Goal: Contribute content: Add original content to the website for others to see

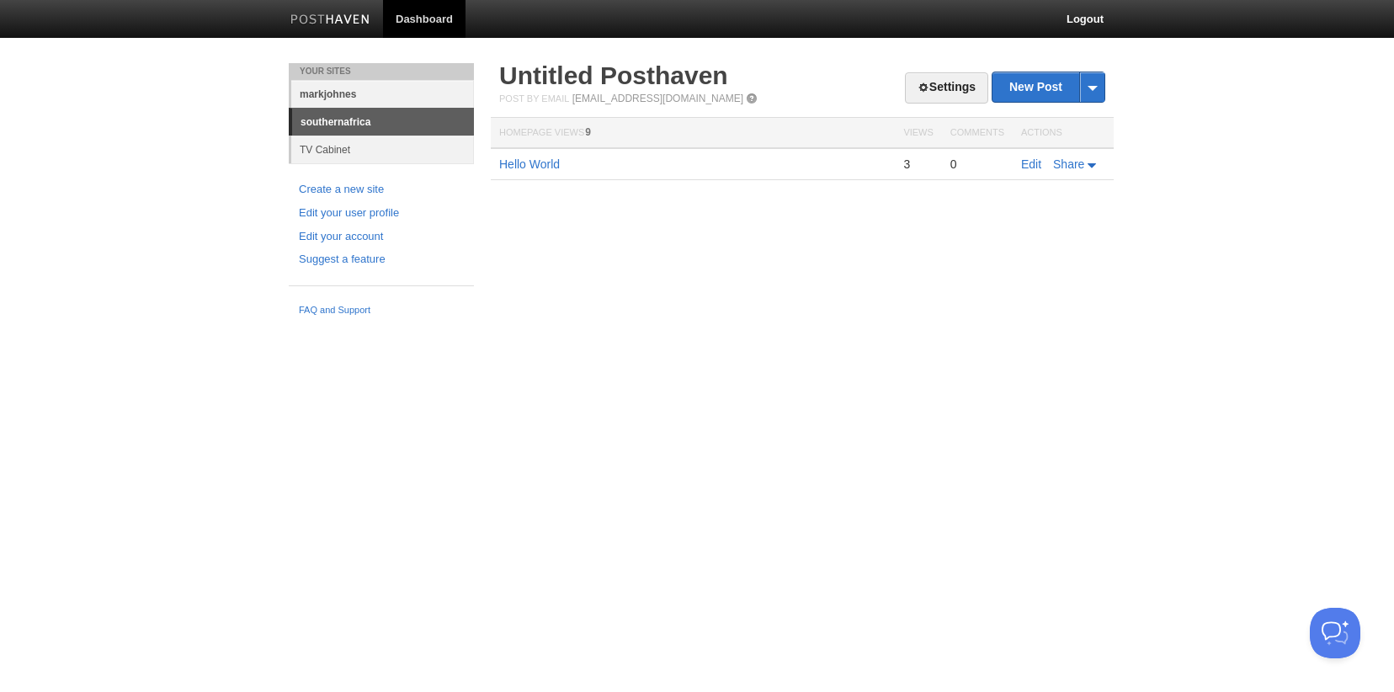
click at [377, 103] on link "markjohnes" at bounding box center [382, 94] width 183 height 28
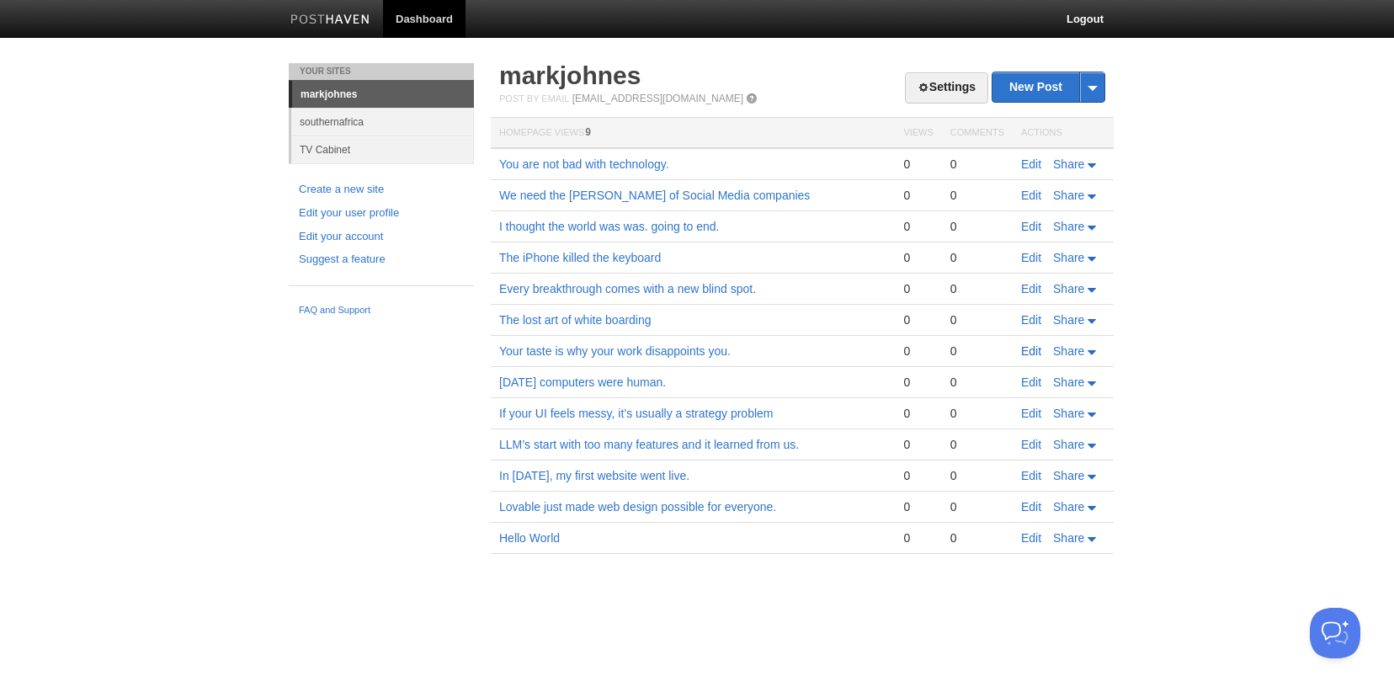
click at [1032, 352] on link "Edit" at bounding box center [1031, 350] width 20 height 13
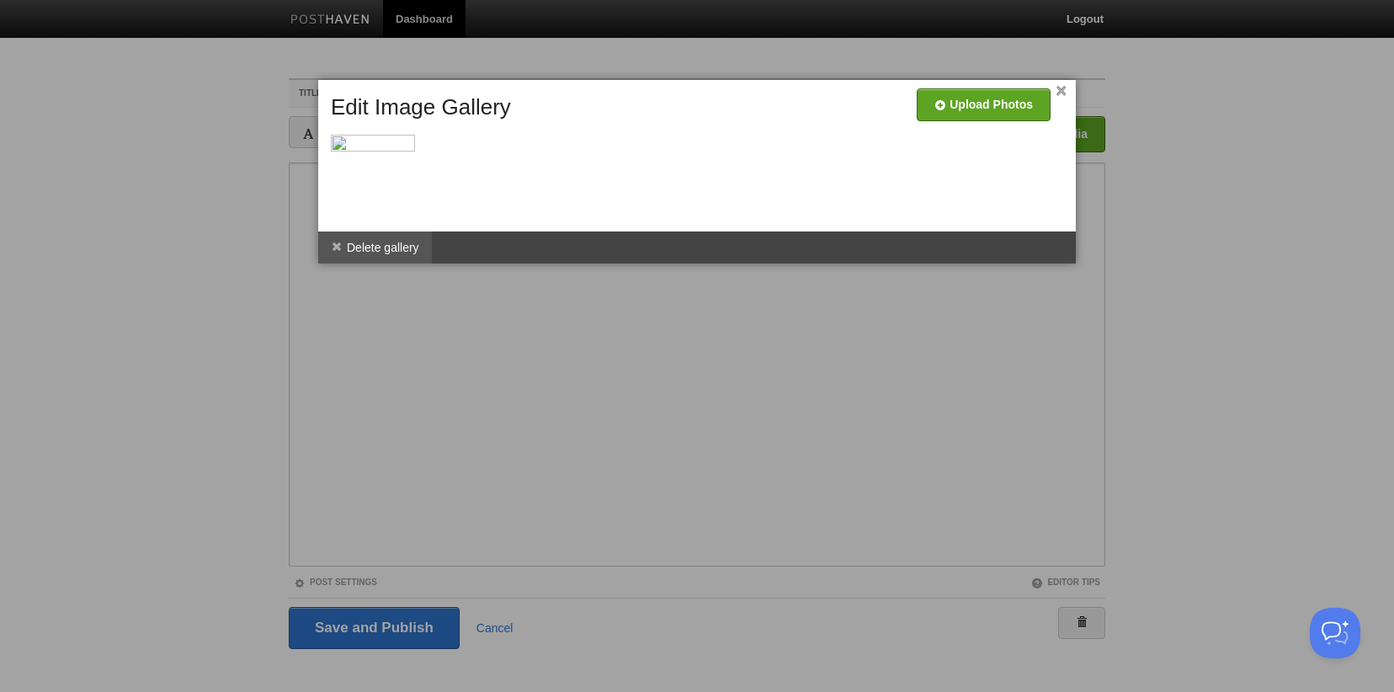
click at [401, 247] on li "Delete gallery" at bounding box center [375, 247] width 114 height 32
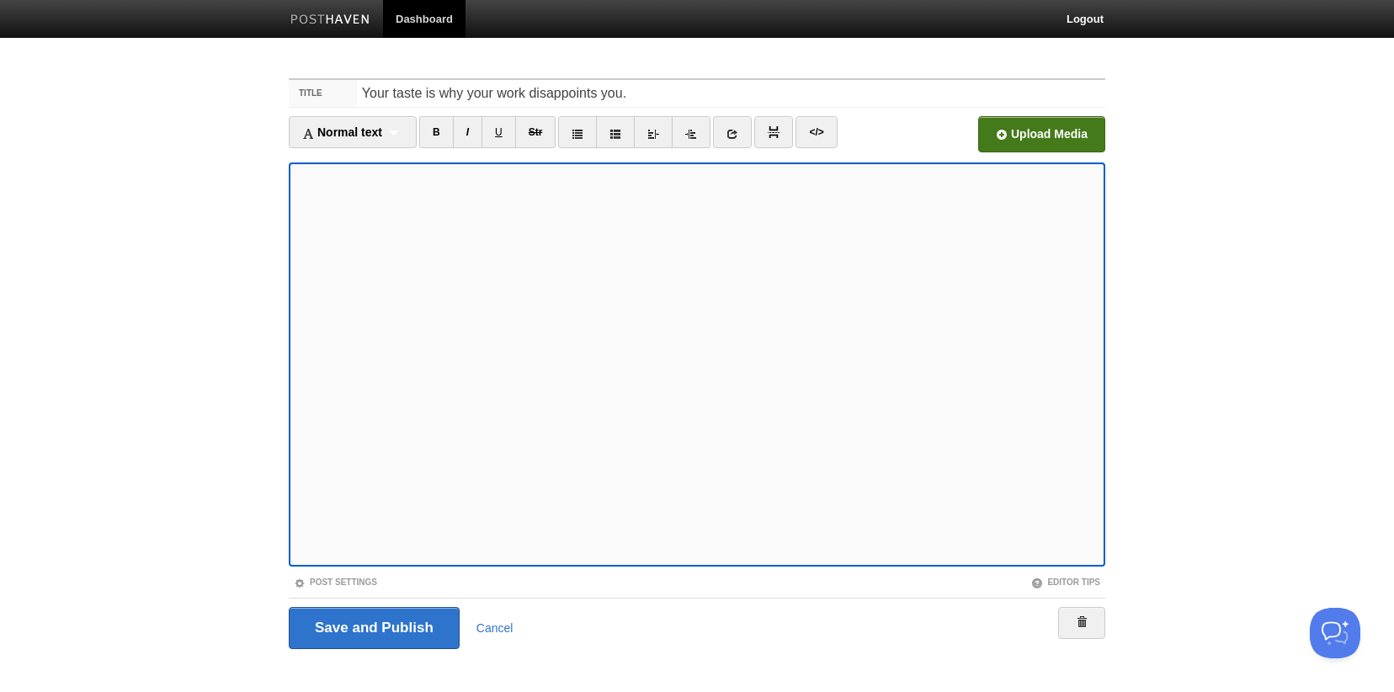
click at [1029, 132] on input "file" at bounding box center [533, 139] width 1274 height 86
click at [388, 630] on input "Save and Publish" at bounding box center [374, 628] width 171 height 42
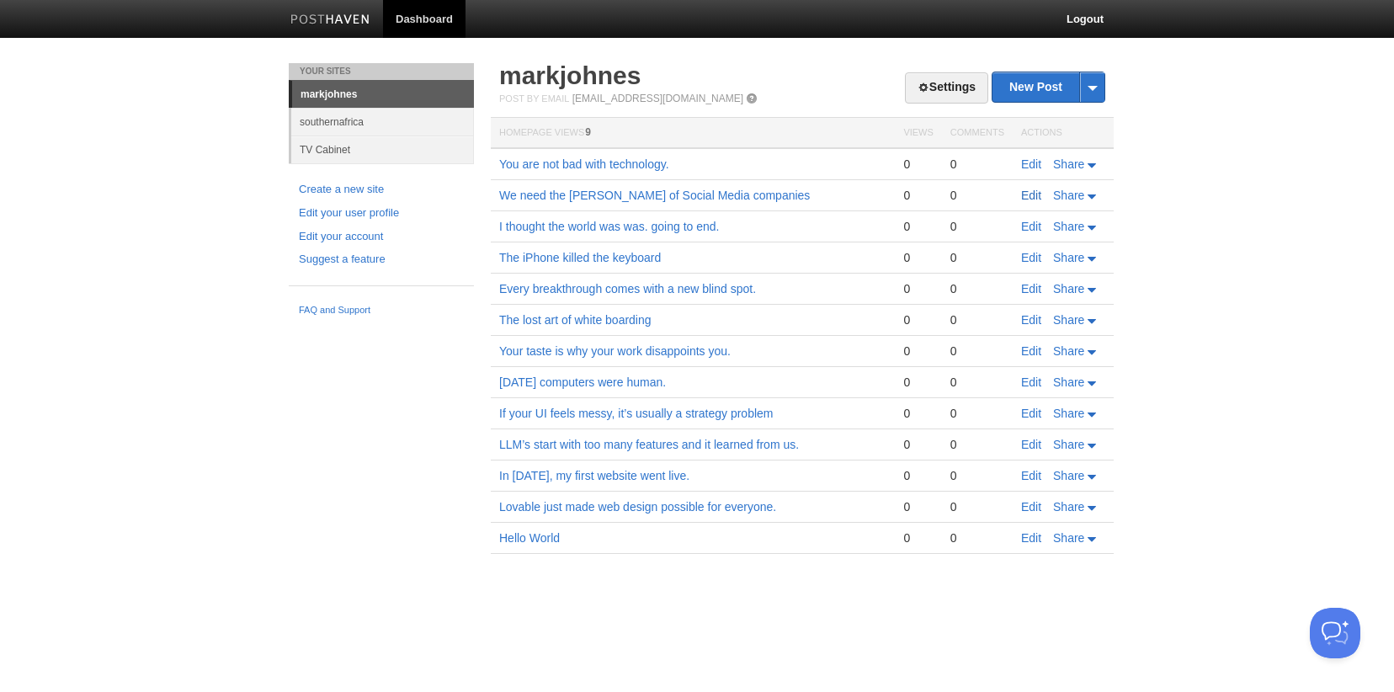
click at [1034, 195] on link "Edit" at bounding box center [1031, 195] width 20 height 13
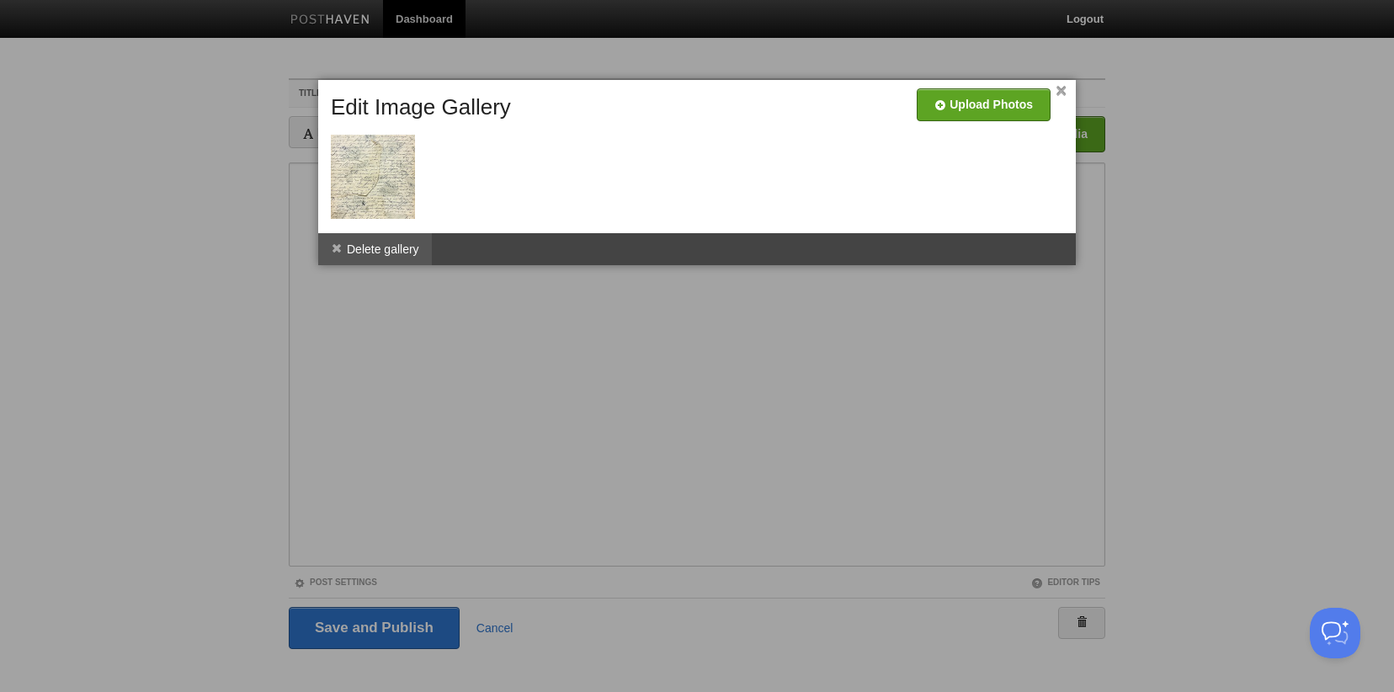
click at [410, 244] on li "Delete gallery" at bounding box center [375, 249] width 114 height 32
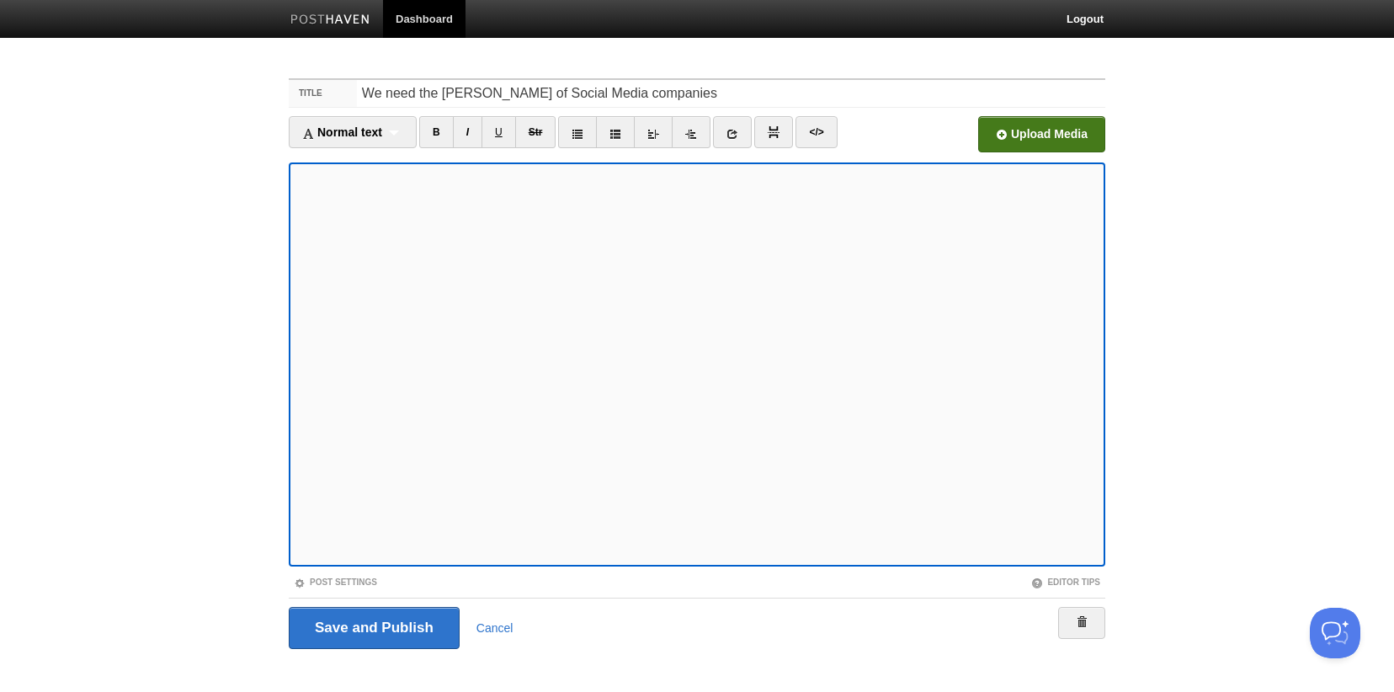
click at [1037, 130] on input "file" at bounding box center [533, 139] width 1274 height 86
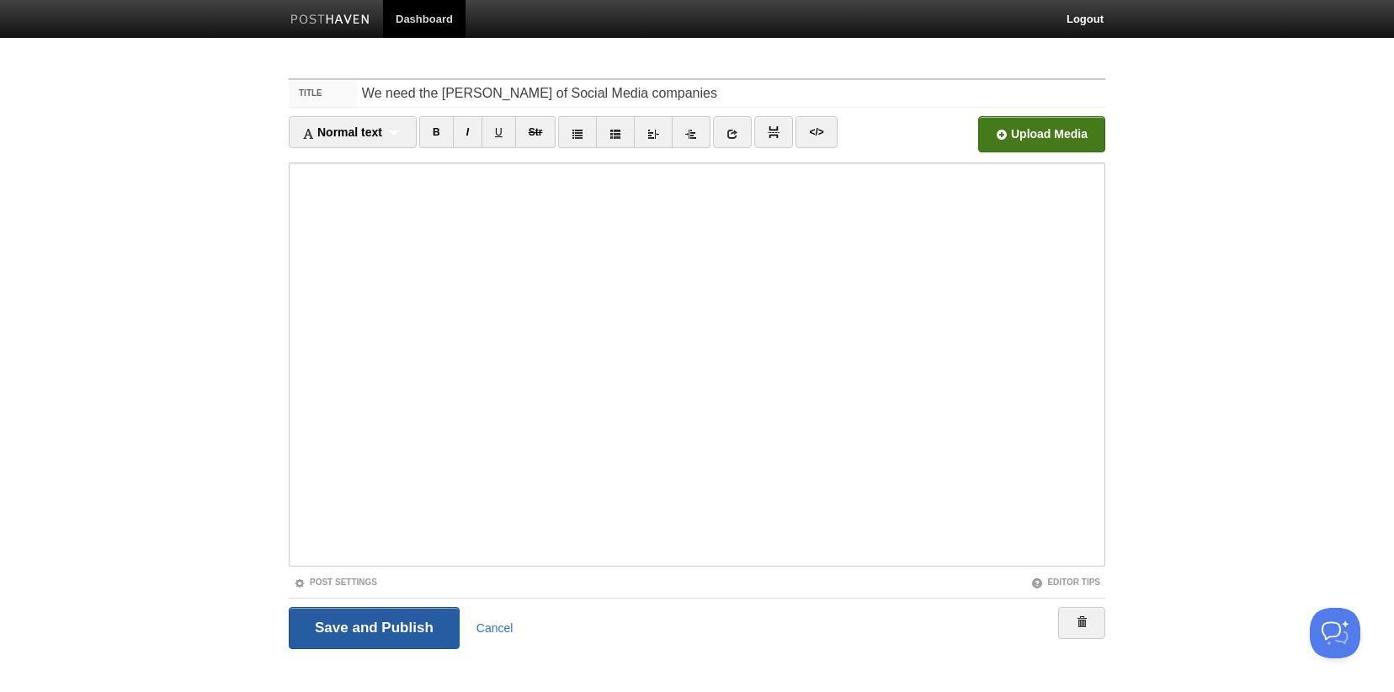
click at [386, 631] on input "Save and Publish" at bounding box center [374, 628] width 171 height 42
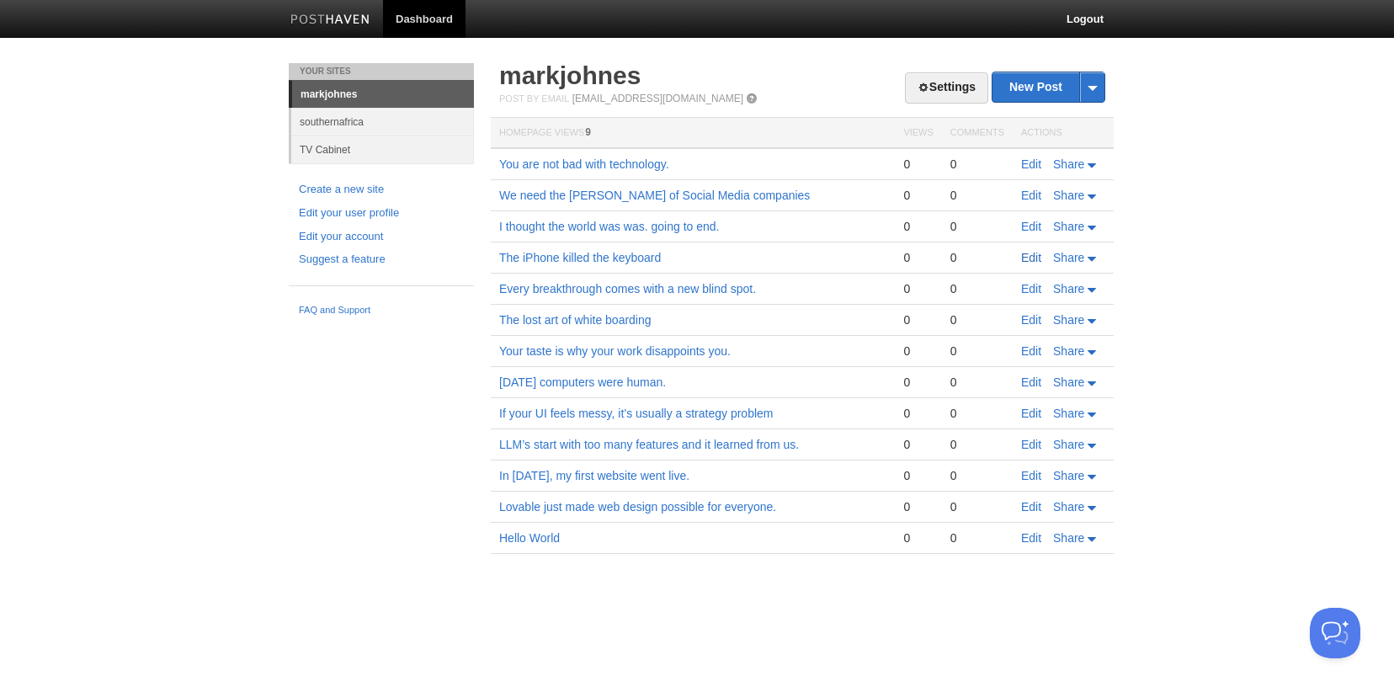
click at [1026, 259] on link "Edit" at bounding box center [1031, 257] width 20 height 13
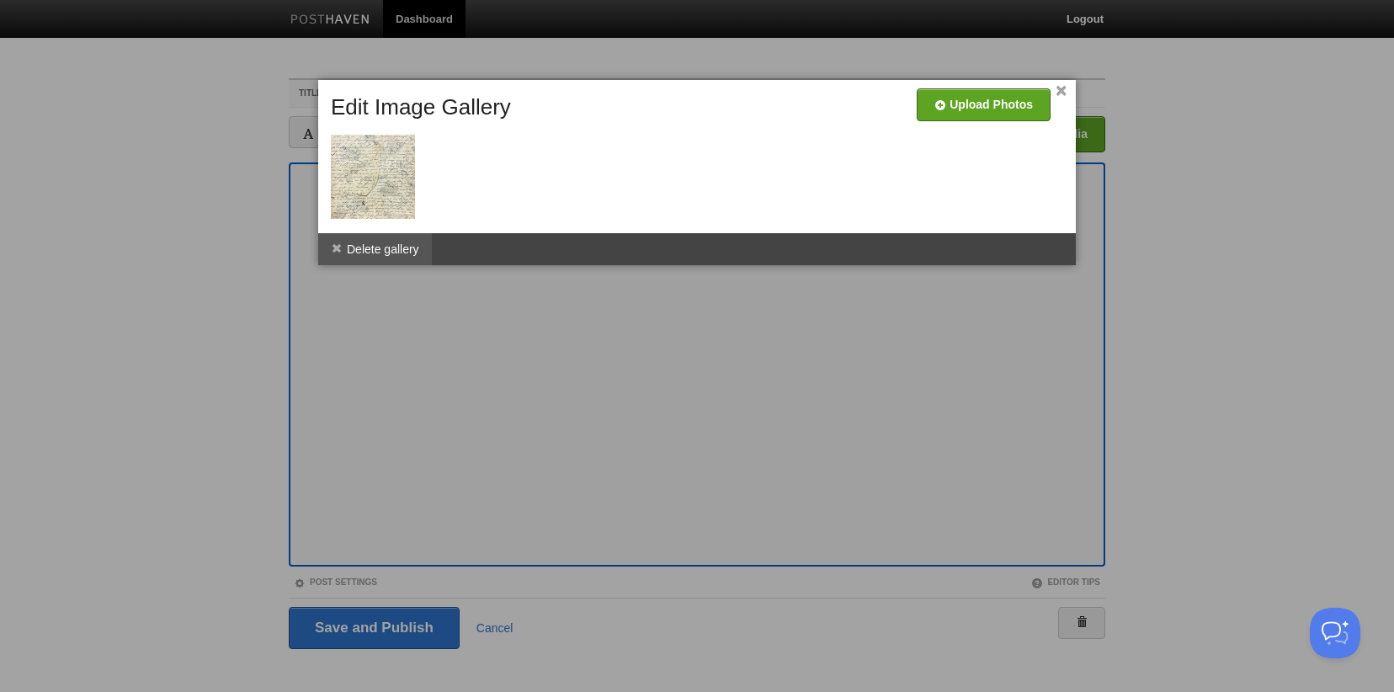
click at [382, 248] on li "Delete gallery" at bounding box center [375, 249] width 114 height 32
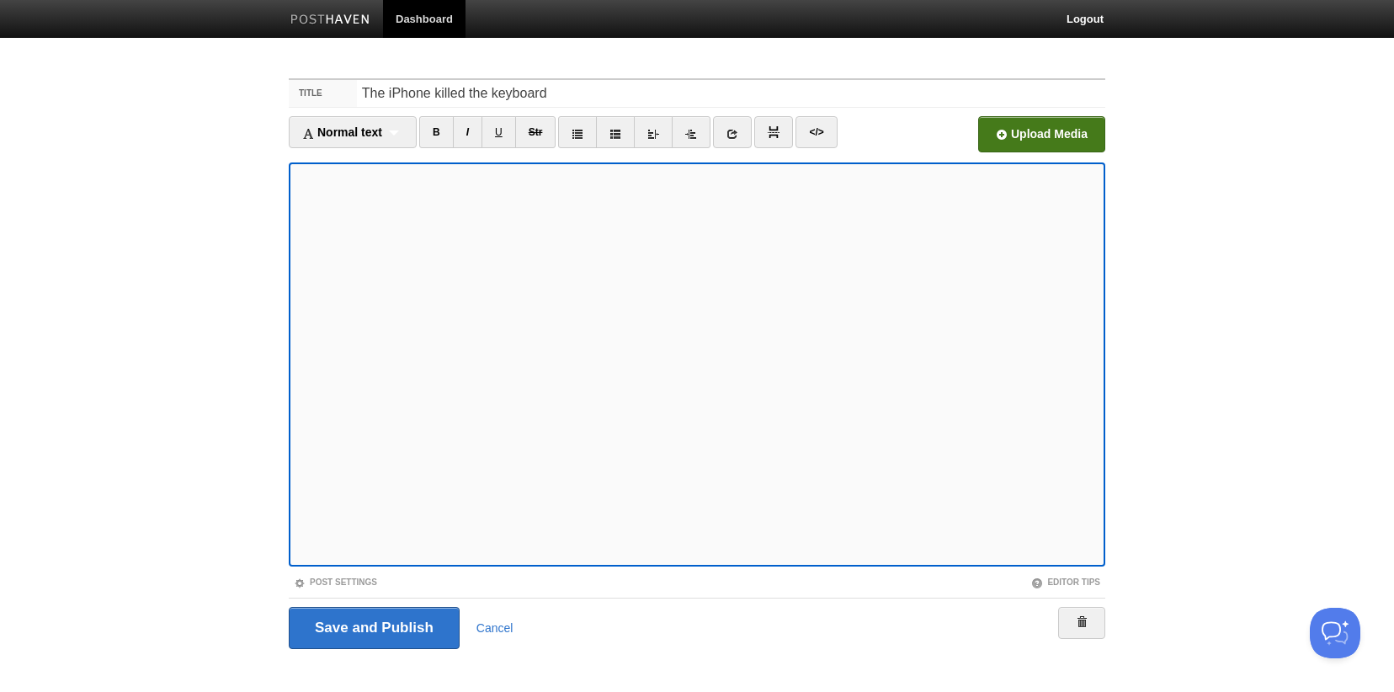
click at [1055, 136] on input "file" at bounding box center [533, 139] width 1274 height 86
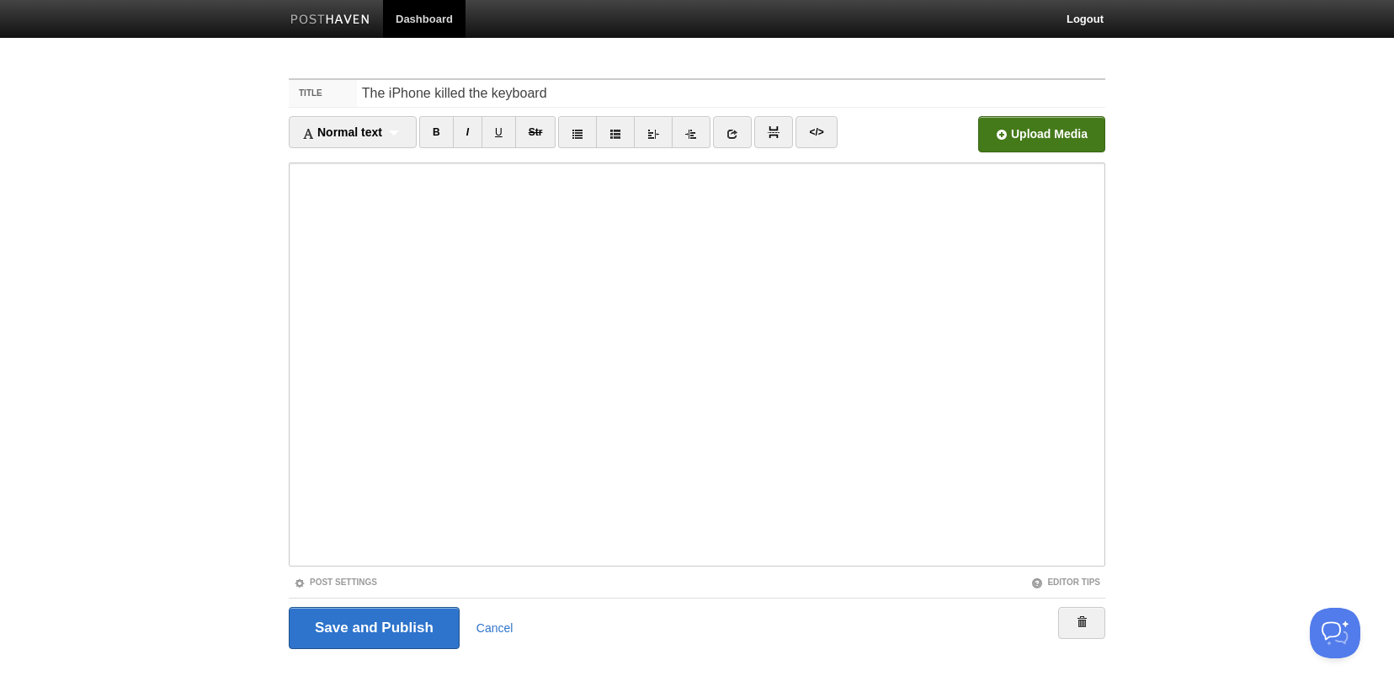
click at [1032, 130] on input "file" at bounding box center [533, 139] width 1274 height 86
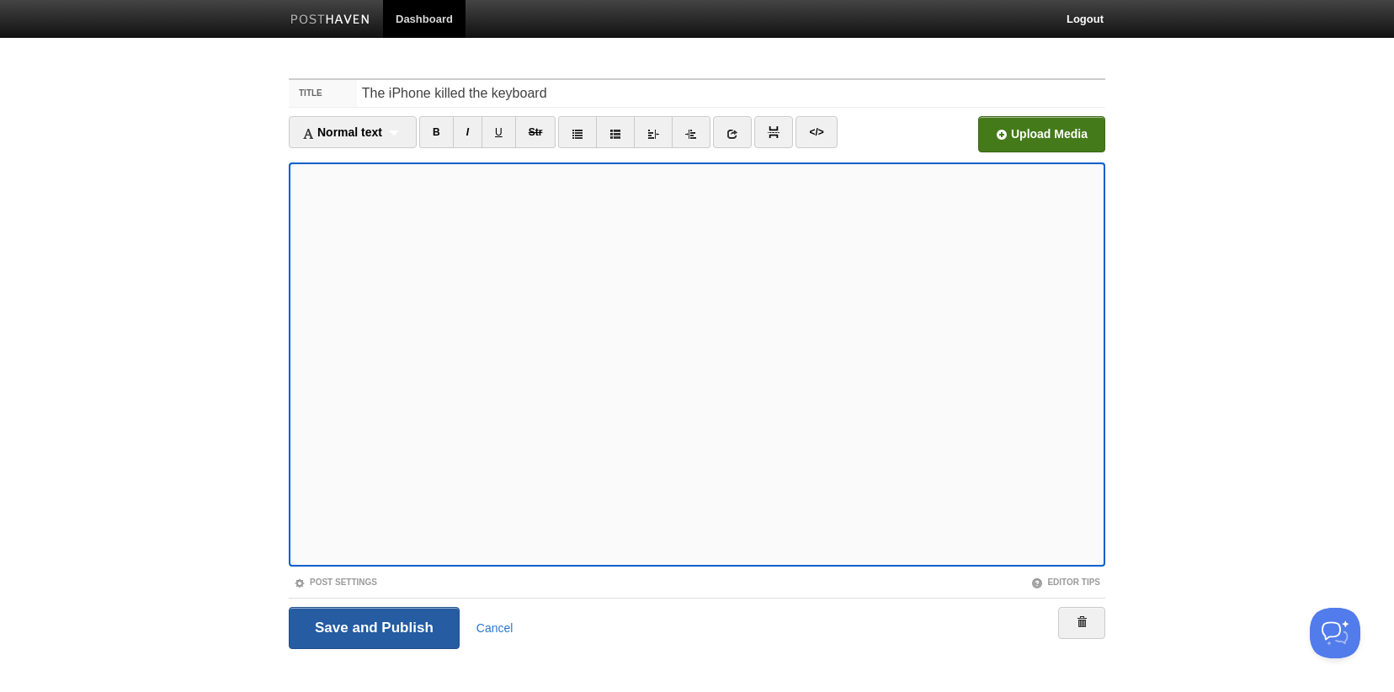
click at [390, 617] on input "Save and Publish" at bounding box center [374, 628] width 171 height 42
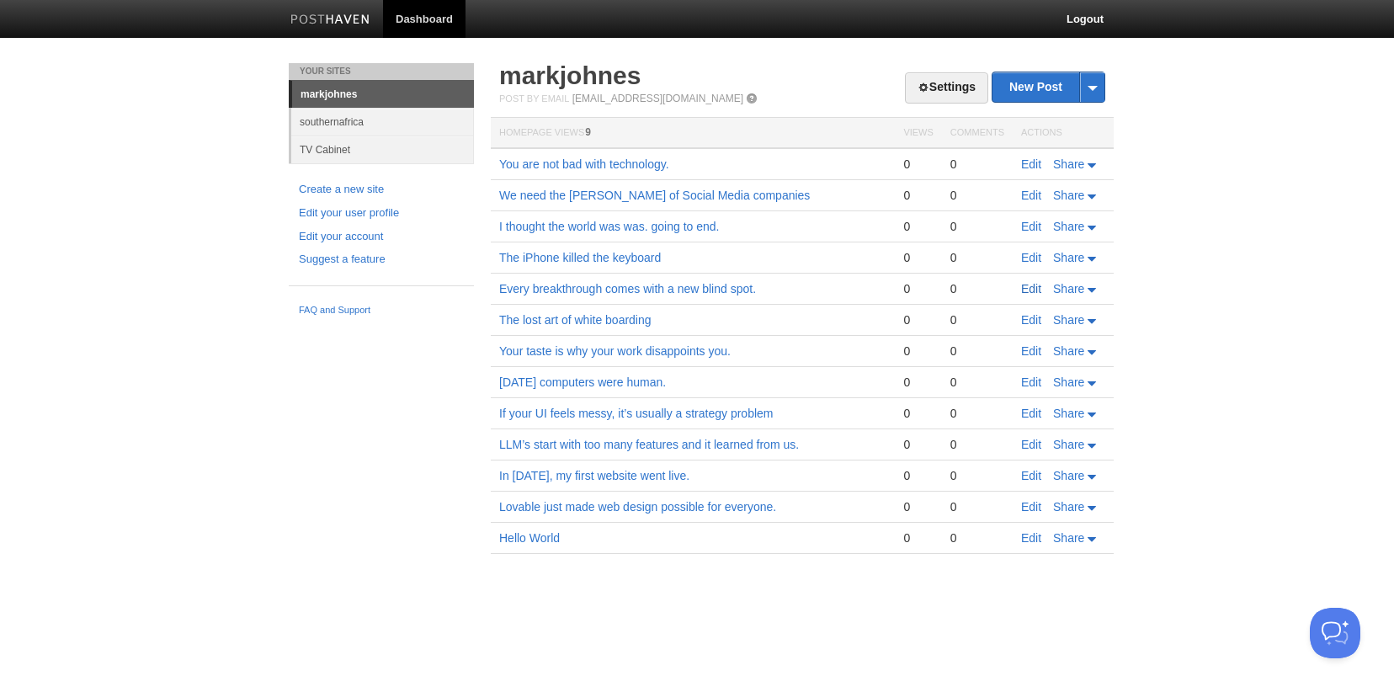
click at [1035, 292] on link "Edit" at bounding box center [1031, 288] width 20 height 13
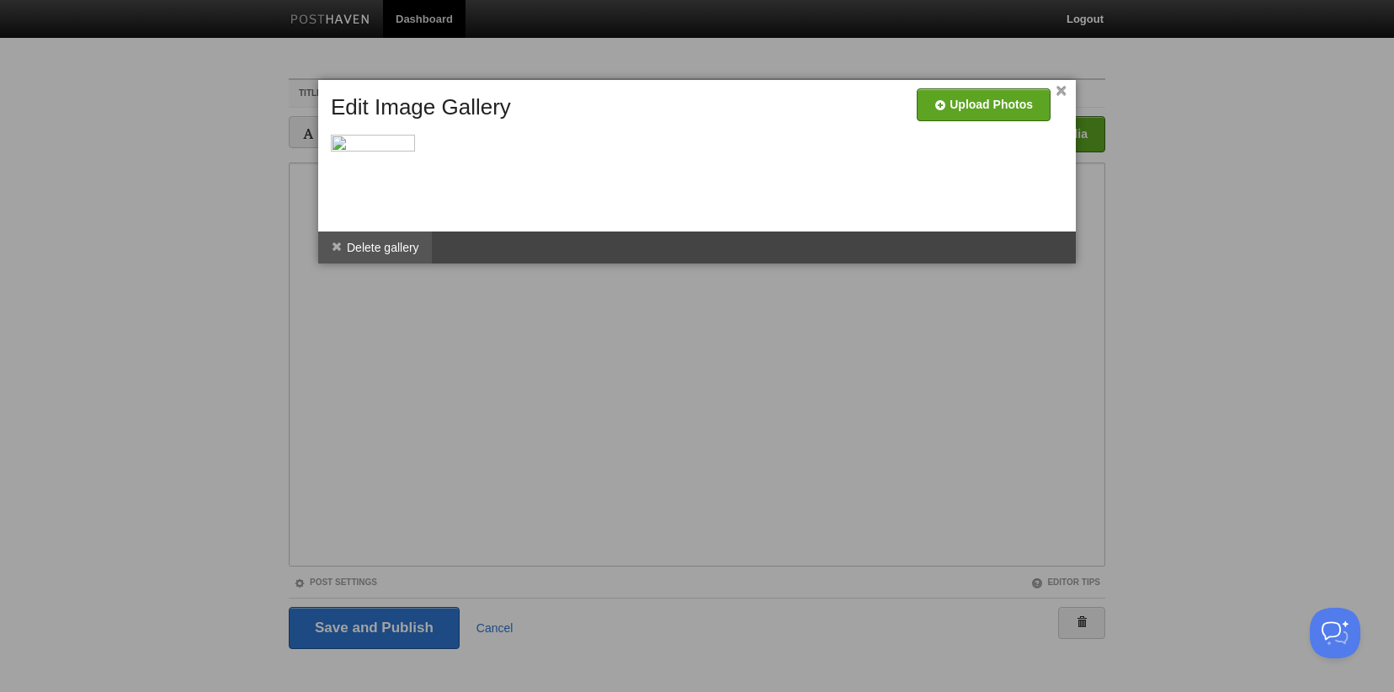
click at [410, 256] on li "Delete gallery" at bounding box center [375, 247] width 114 height 32
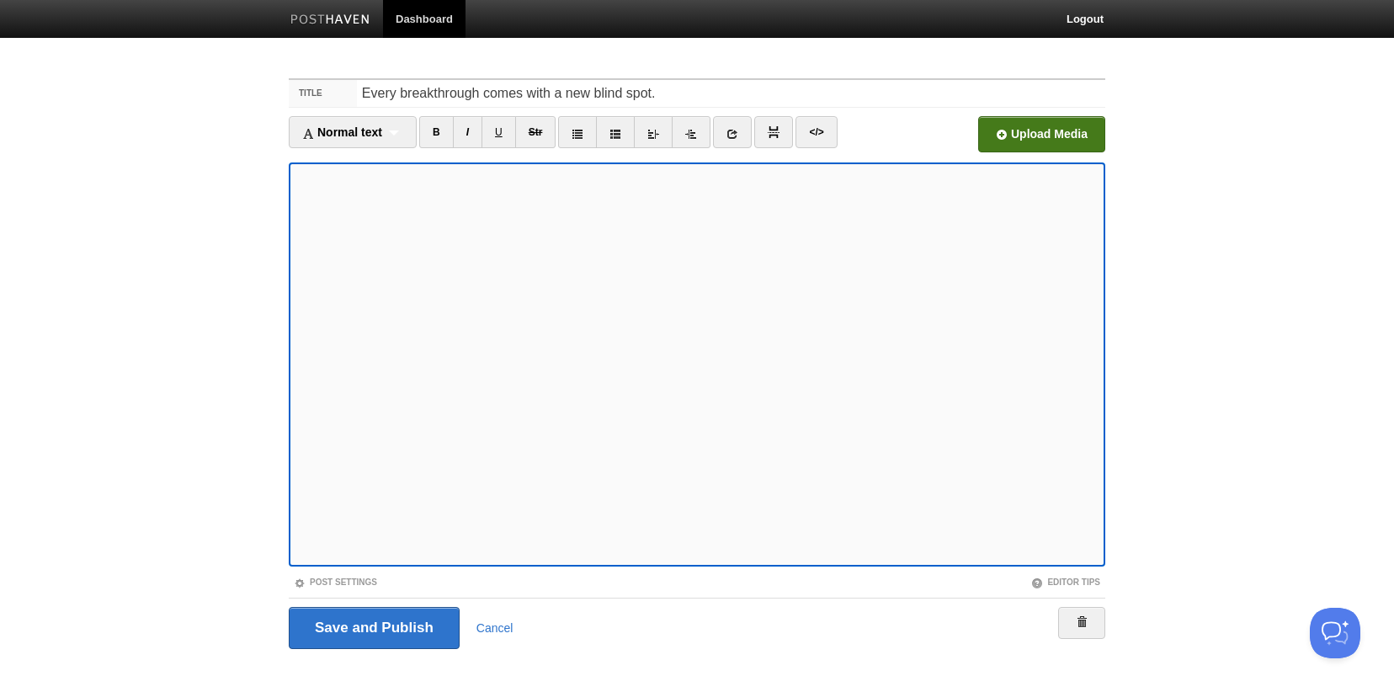
click at [1046, 135] on input "file" at bounding box center [533, 139] width 1274 height 86
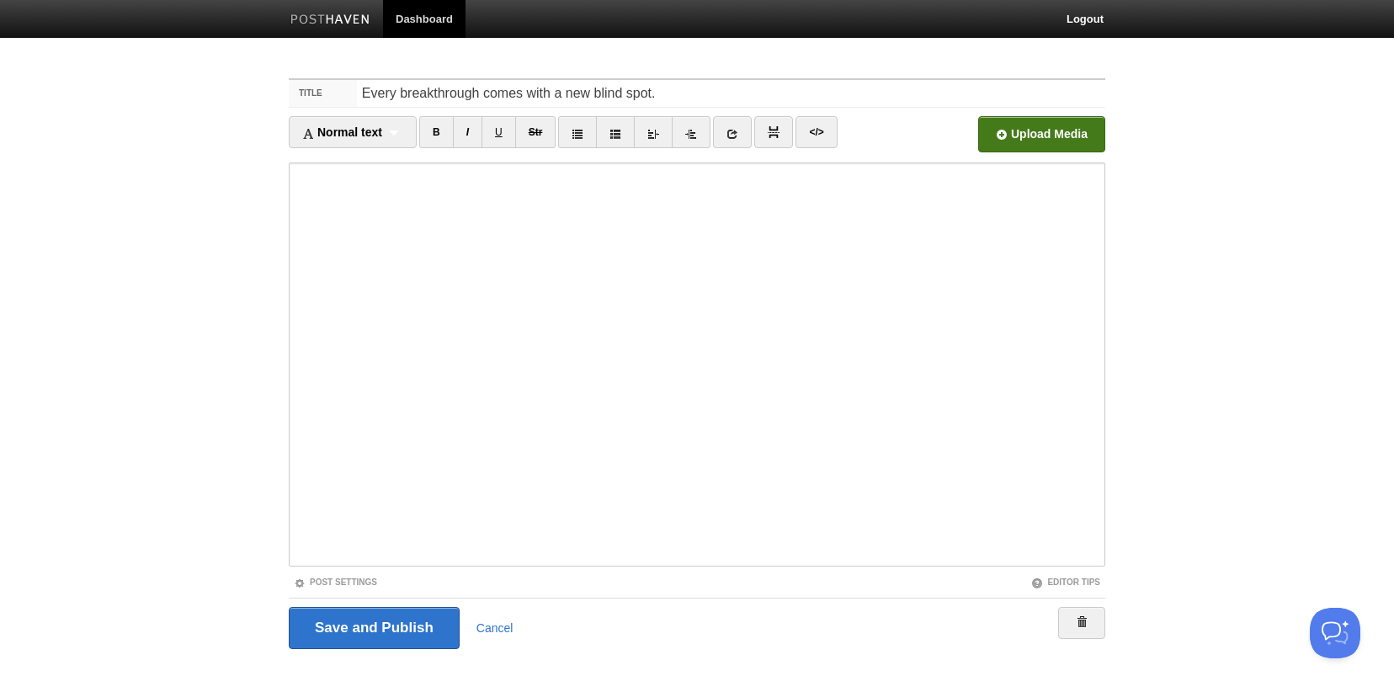
click at [1075, 131] on input "file" at bounding box center [533, 139] width 1274 height 86
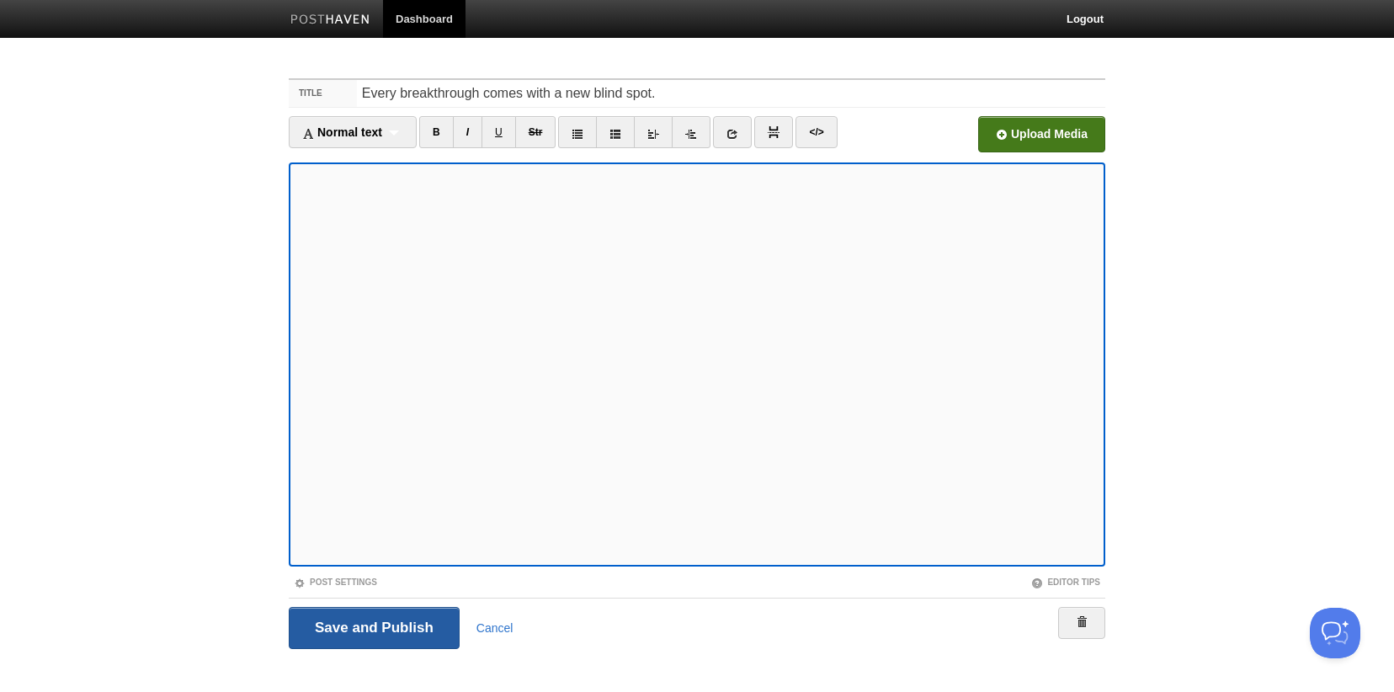
click at [404, 628] on input "Save and Publish" at bounding box center [374, 628] width 171 height 42
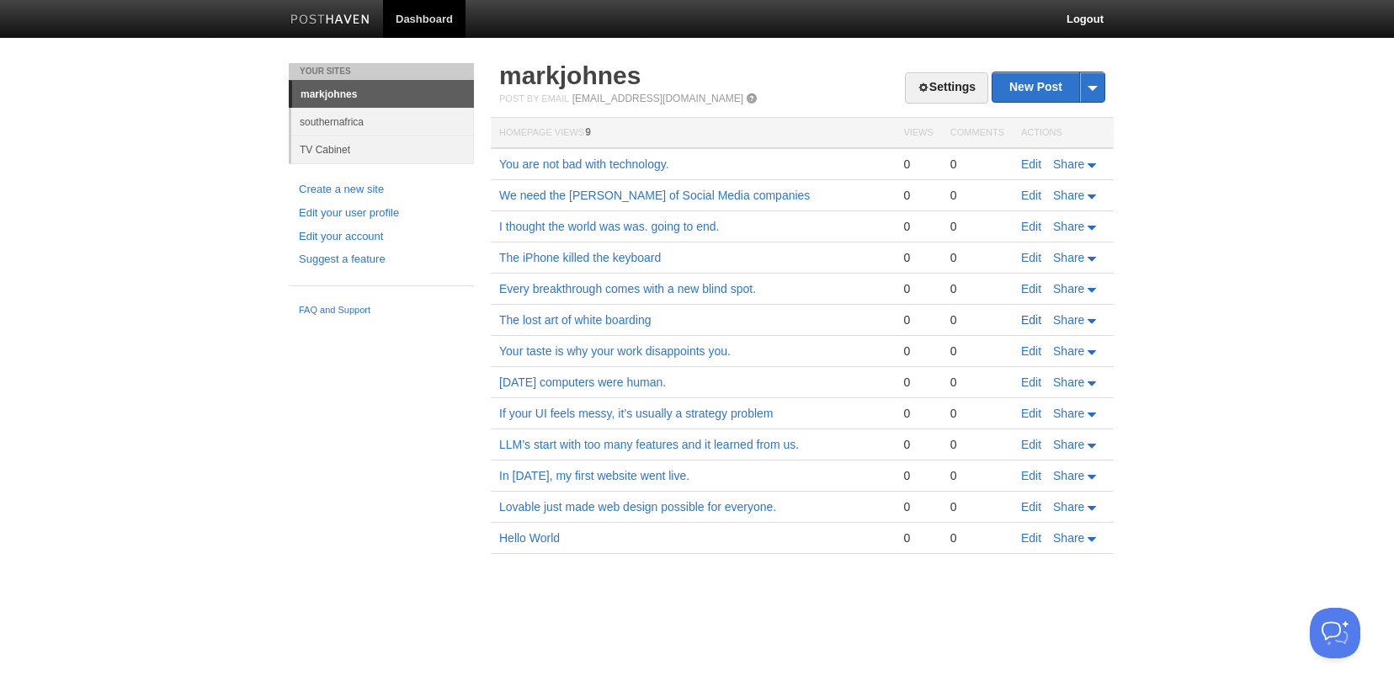
click at [1039, 317] on link "Edit" at bounding box center [1031, 319] width 20 height 13
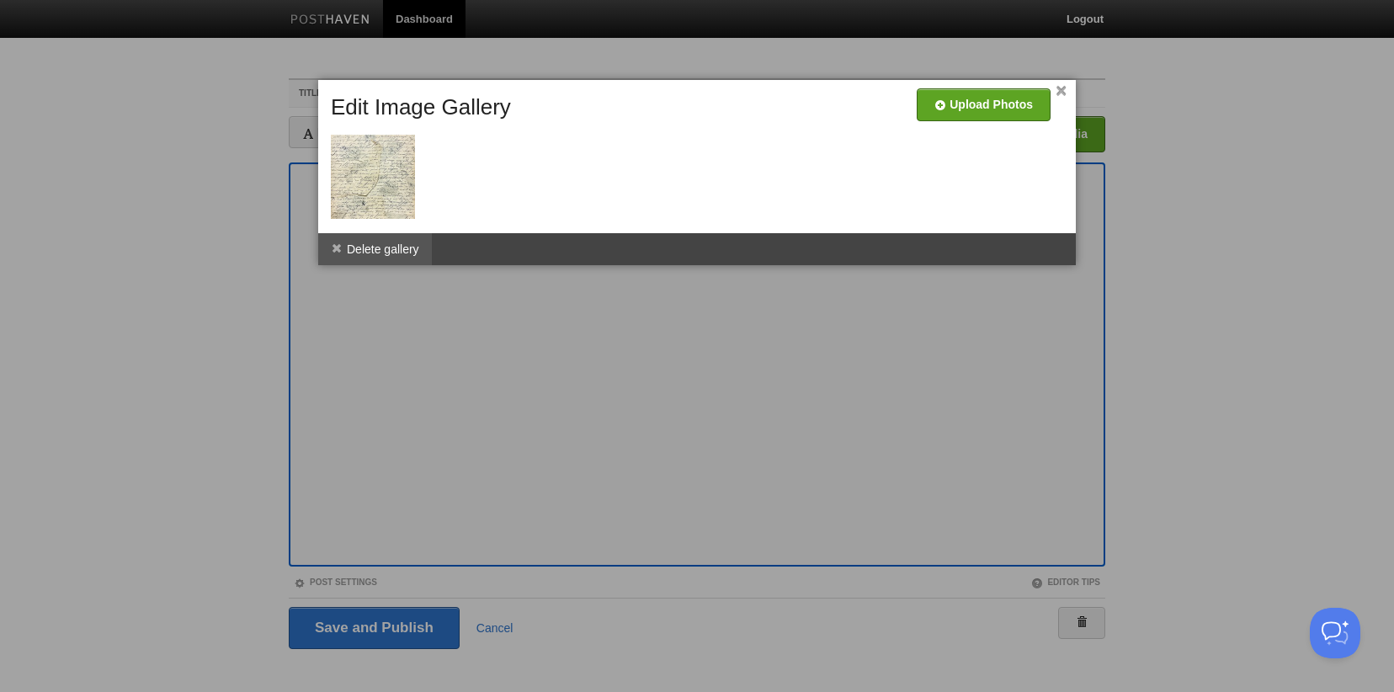
click at [372, 253] on li "Delete gallery" at bounding box center [375, 249] width 114 height 32
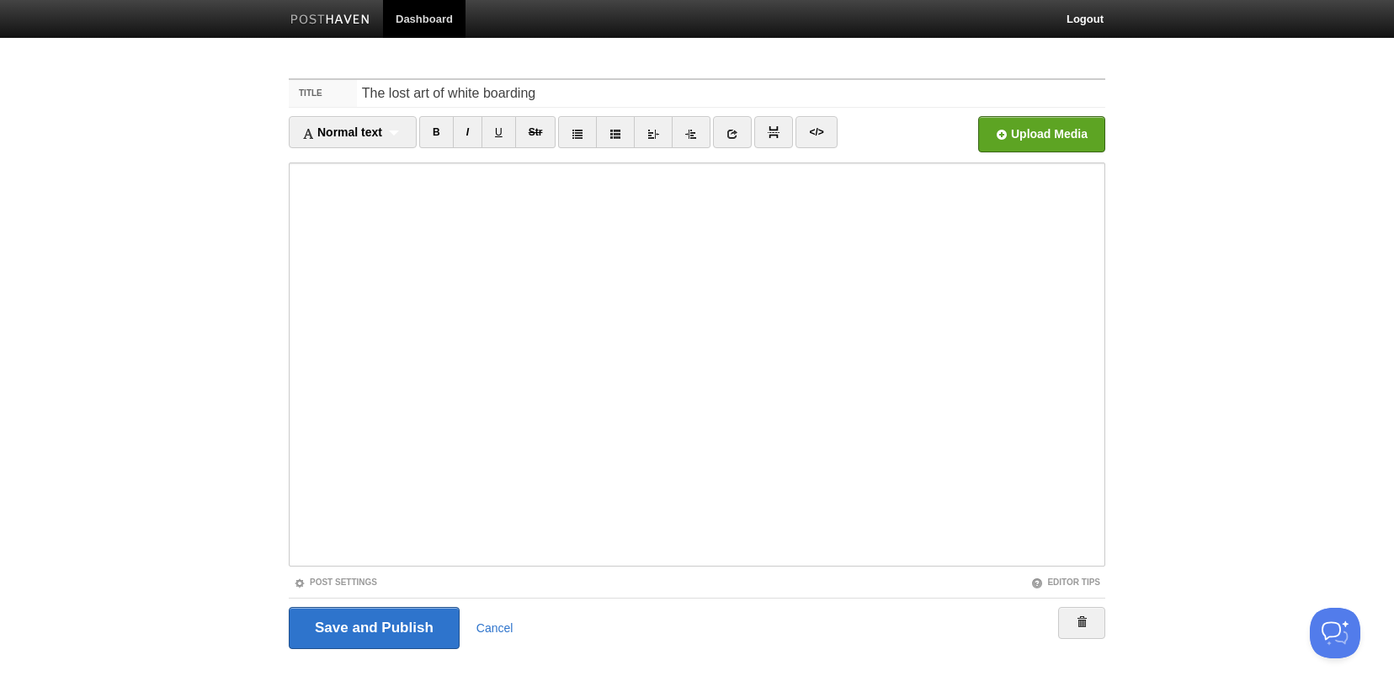
scroll to position [19, 0]
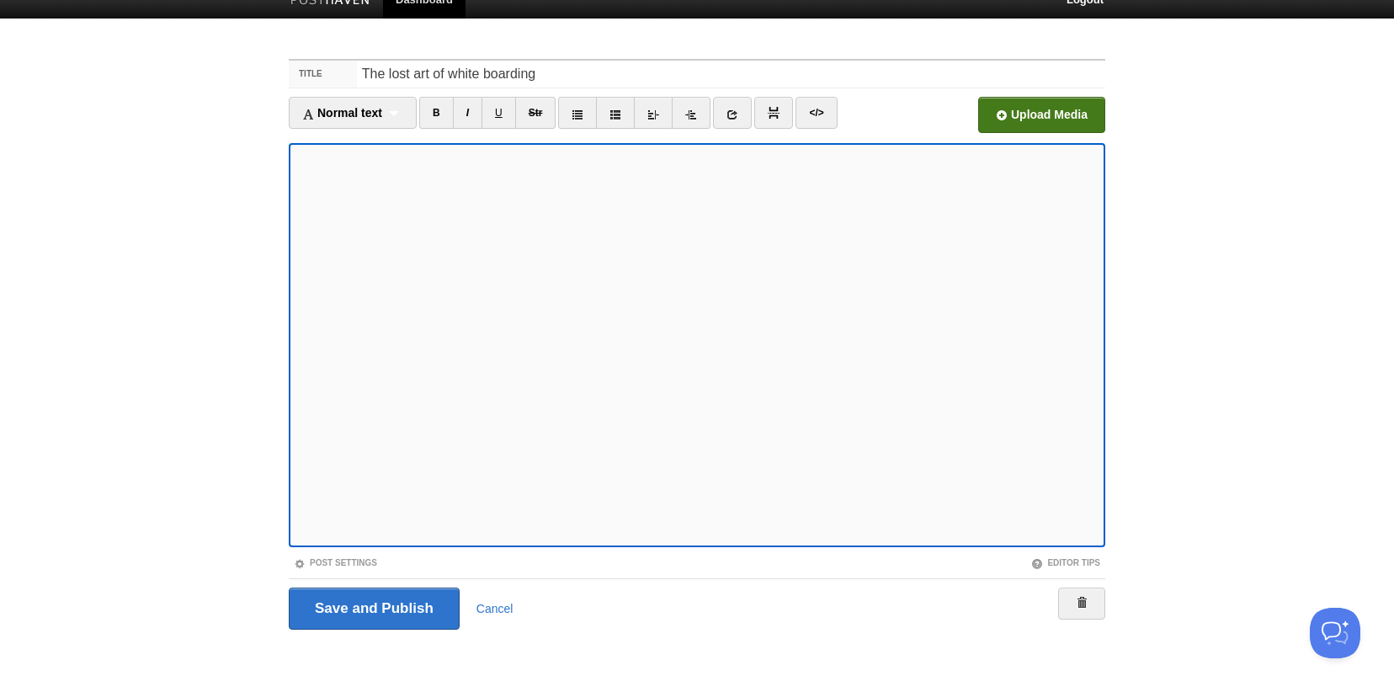
click at [1056, 114] on input "file" at bounding box center [533, 120] width 1274 height 86
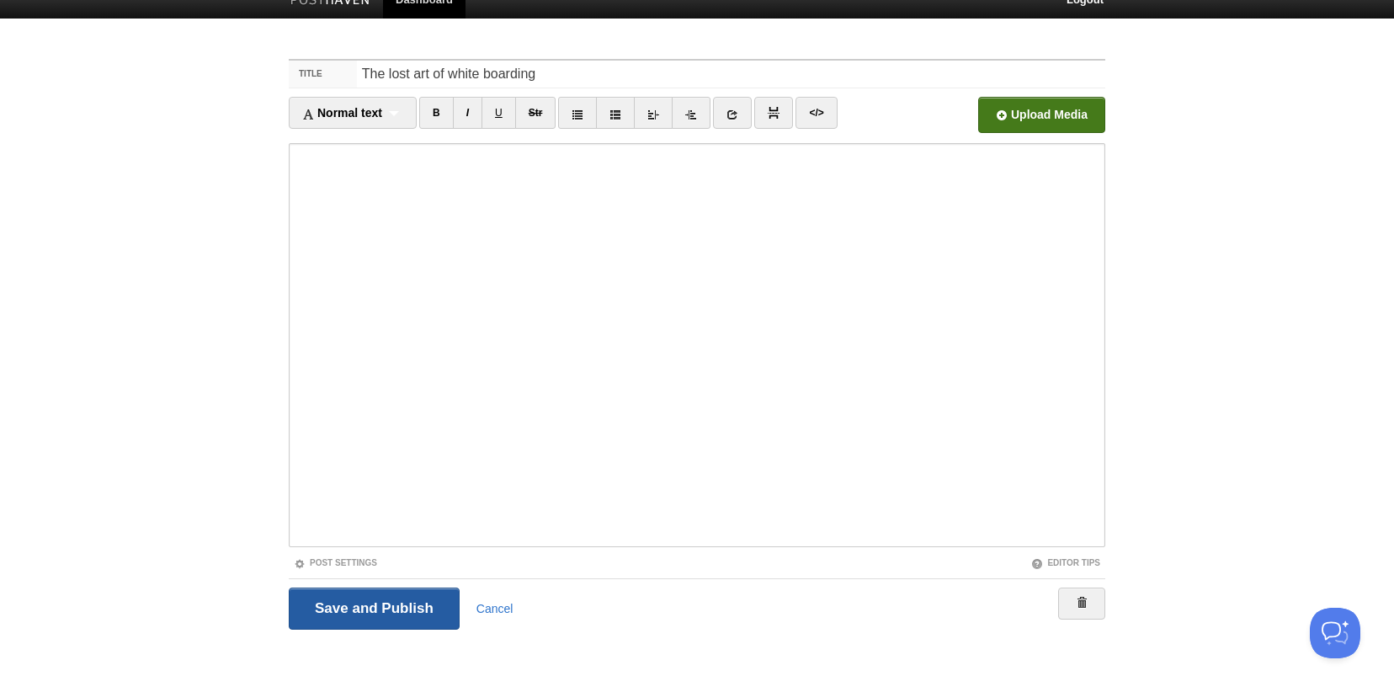
click at [373, 608] on input "Save and Publish" at bounding box center [374, 608] width 171 height 42
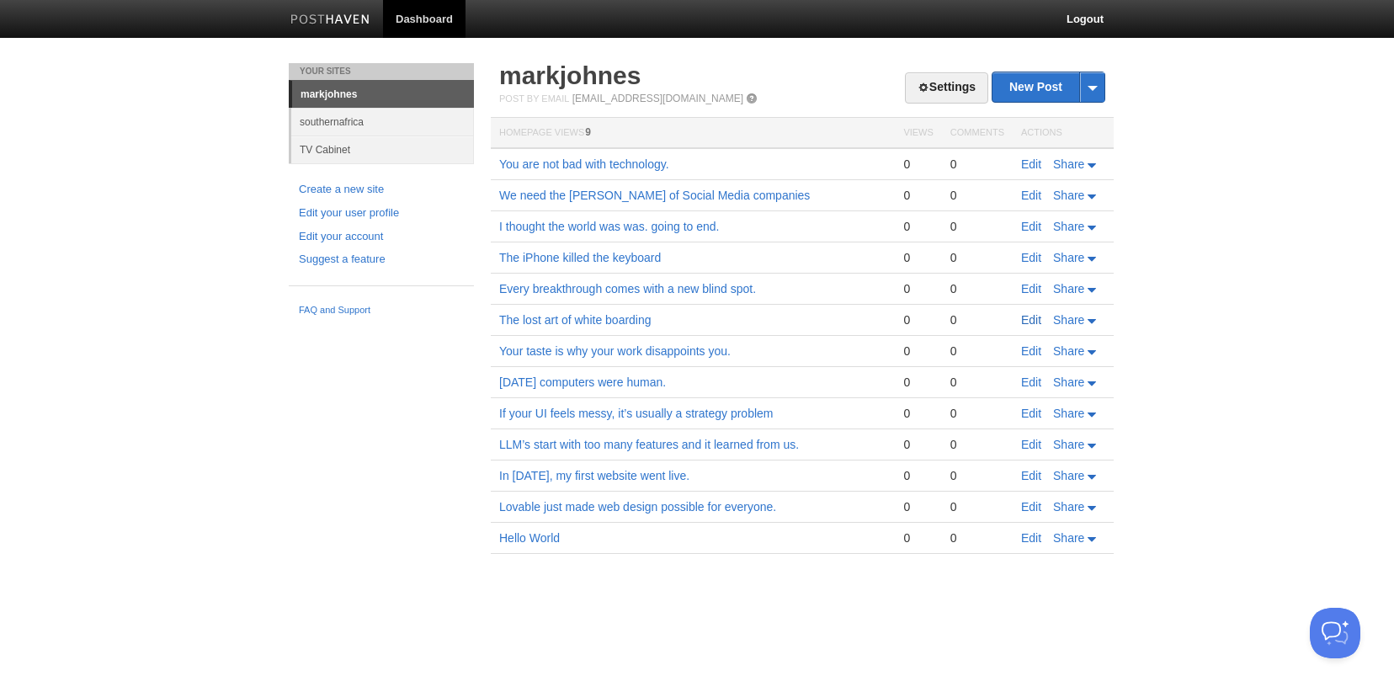
click at [1026, 320] on link "Edit" at bounding box center [1031, 319] width 20 height 13
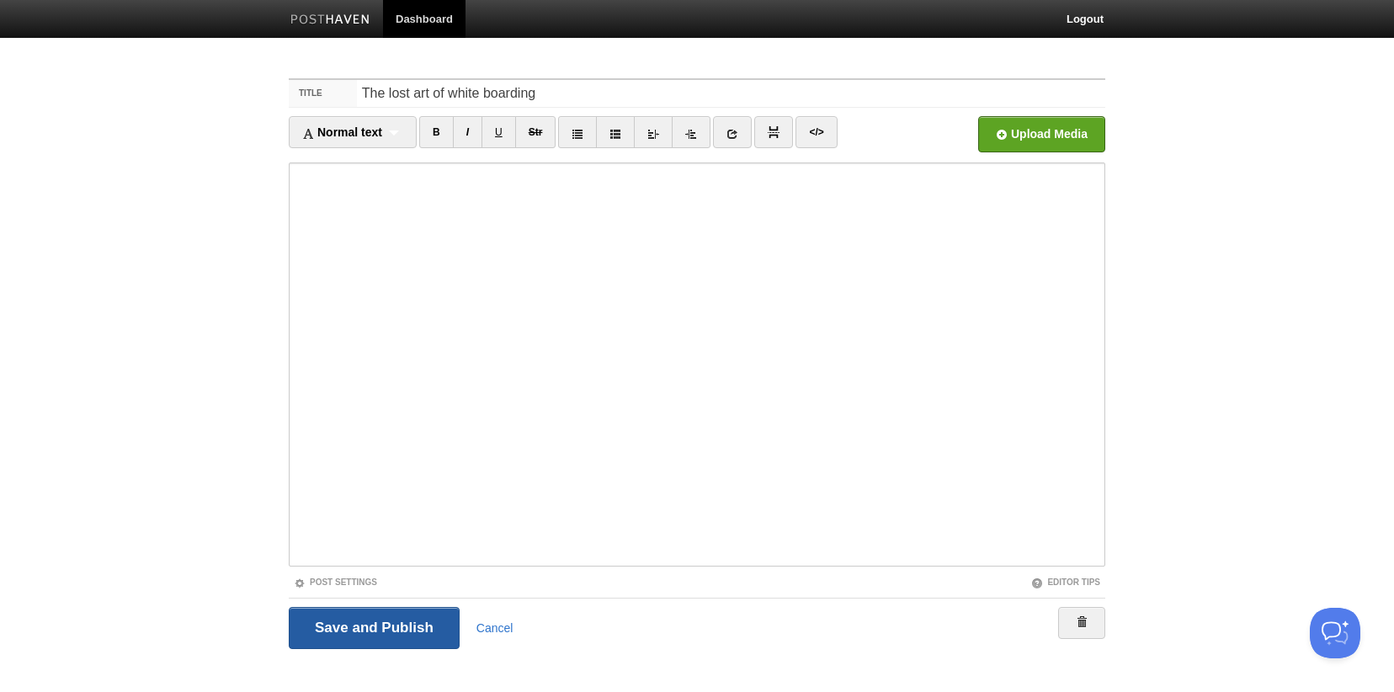
click at [424, 628] on input "Save and Publish" at bounding box center [374, 628] width 171 height 42
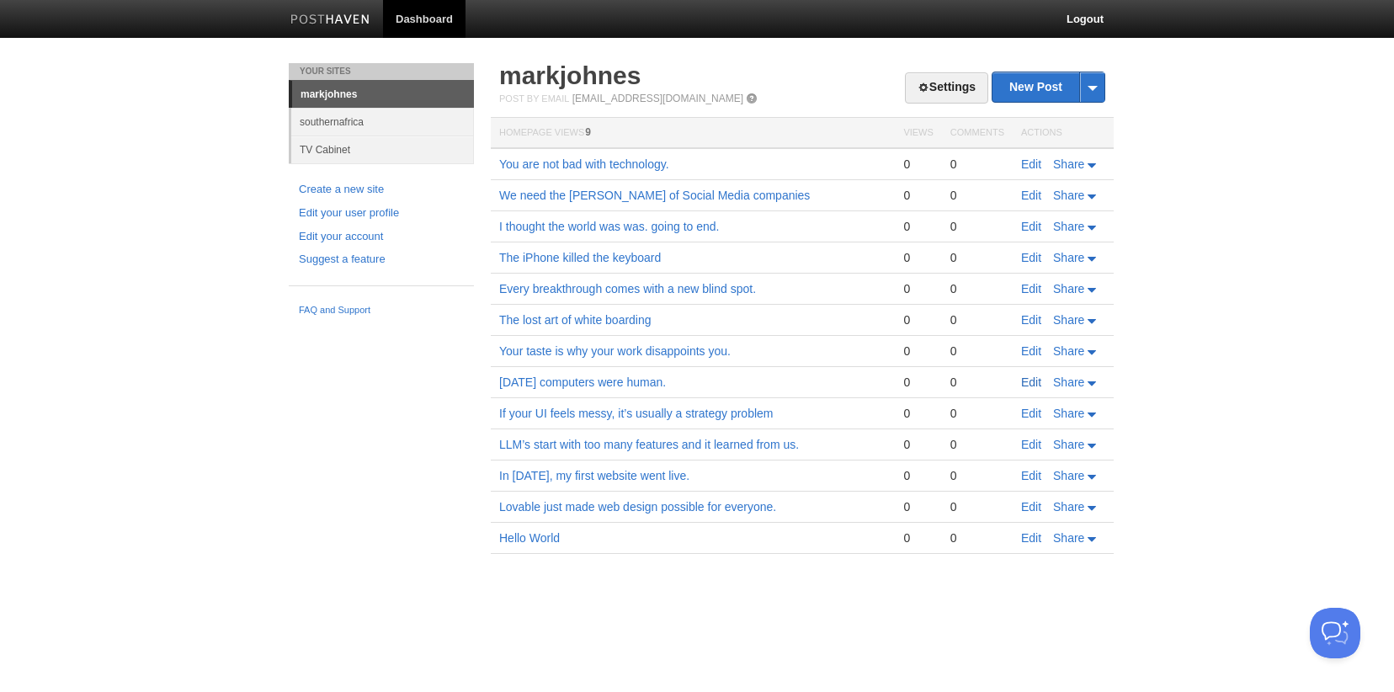
click at [1023, 381] on link "Edit" at bounding box center [1031, 381] width 20 height 13
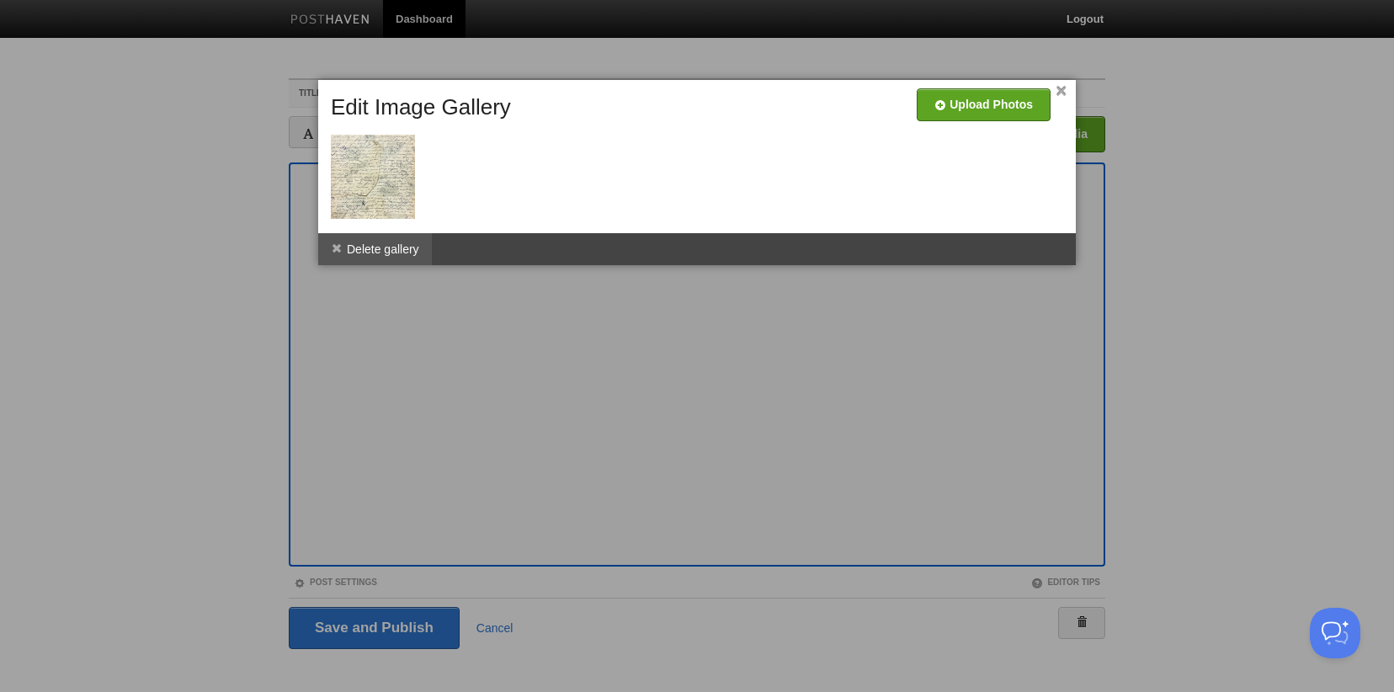
click at [403, 249] on li "Delete gallery" at bounding box center [375, 249] width 114 height 32
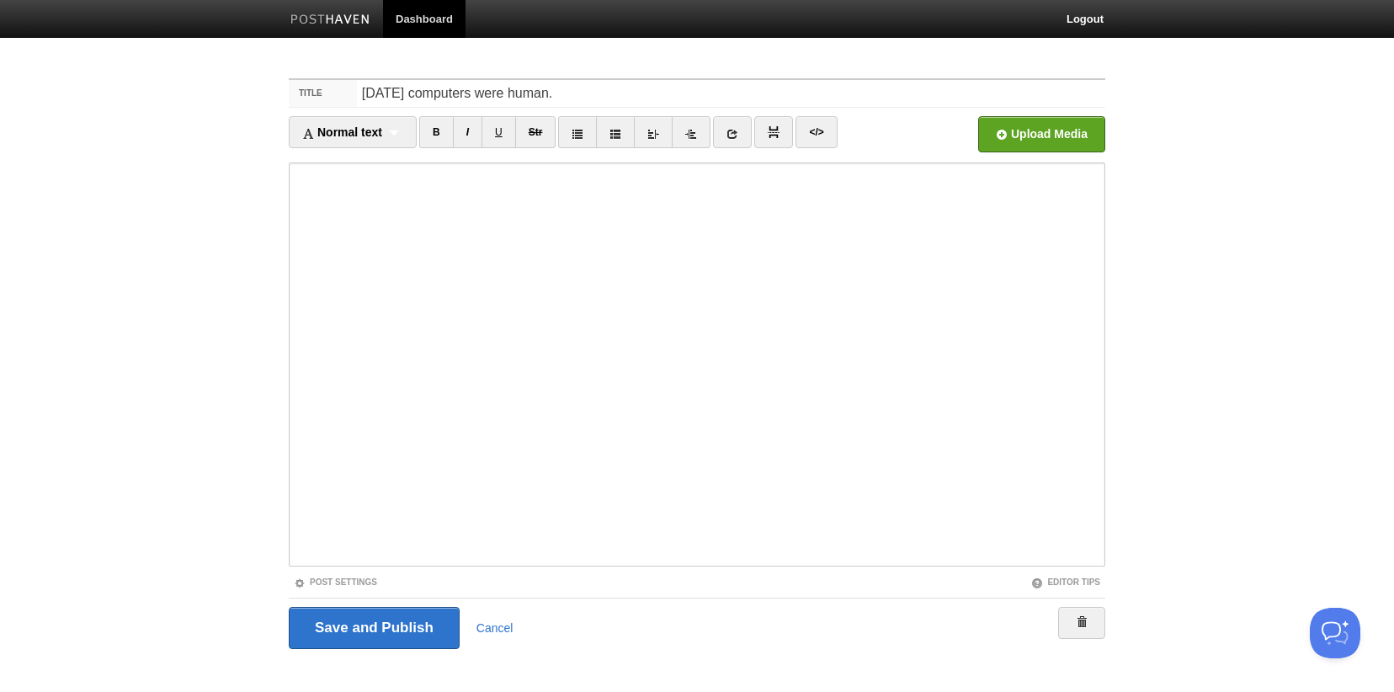
scroll to position [19, 0]
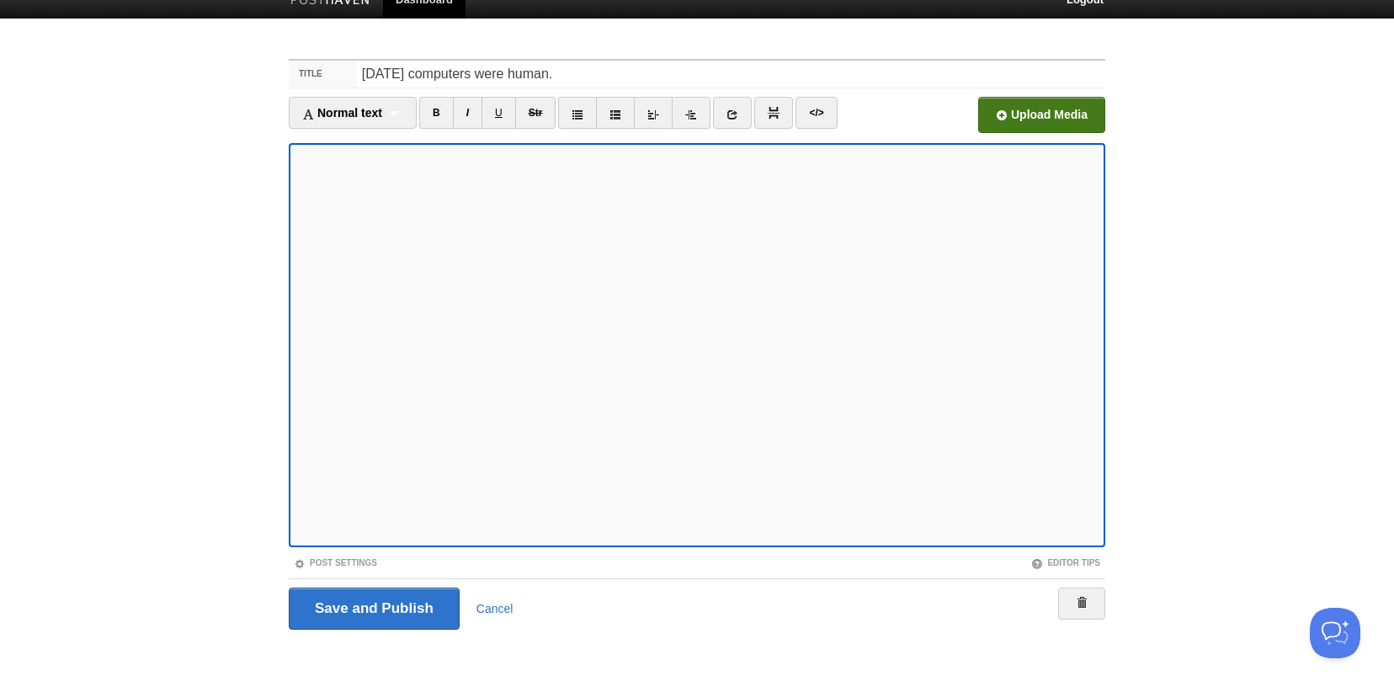
click at [1044, 124] on input "file" at bounding box center [533, 120] width 1274 height 86
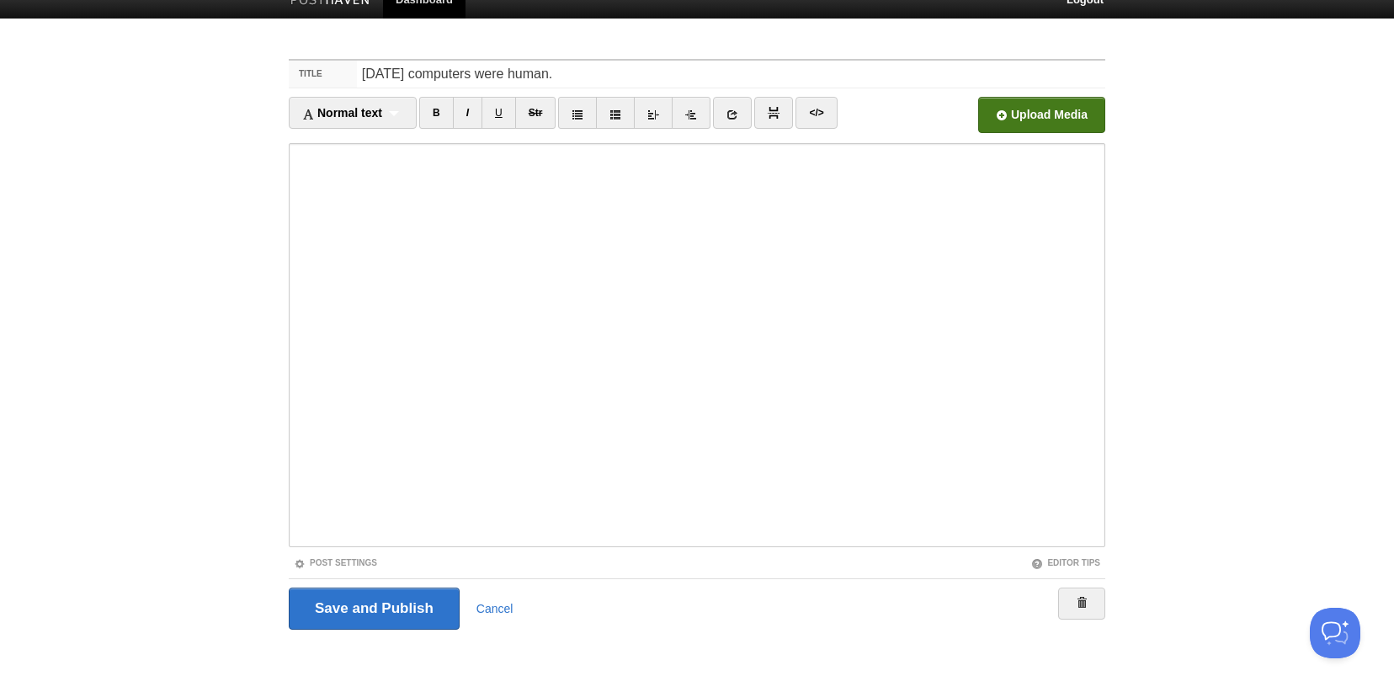
click at [1054, 116] on input "file" at bounding box center [533, 120] width 1274 height 86
click at [329, 614] on input "Save and Publish" at bounding box center [374, 608] width 171 height 42
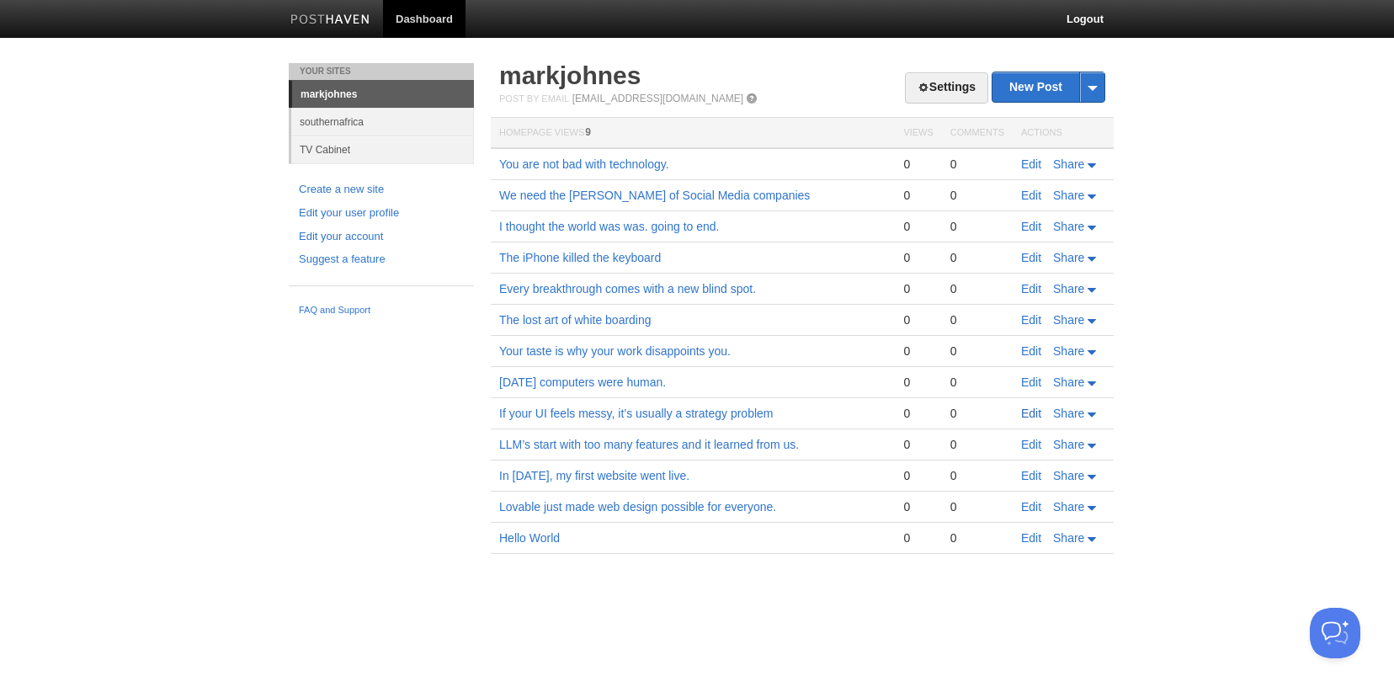
click at [1029, 412] on link "Edit" at bounding box center [1031, 413] width 20 height 13
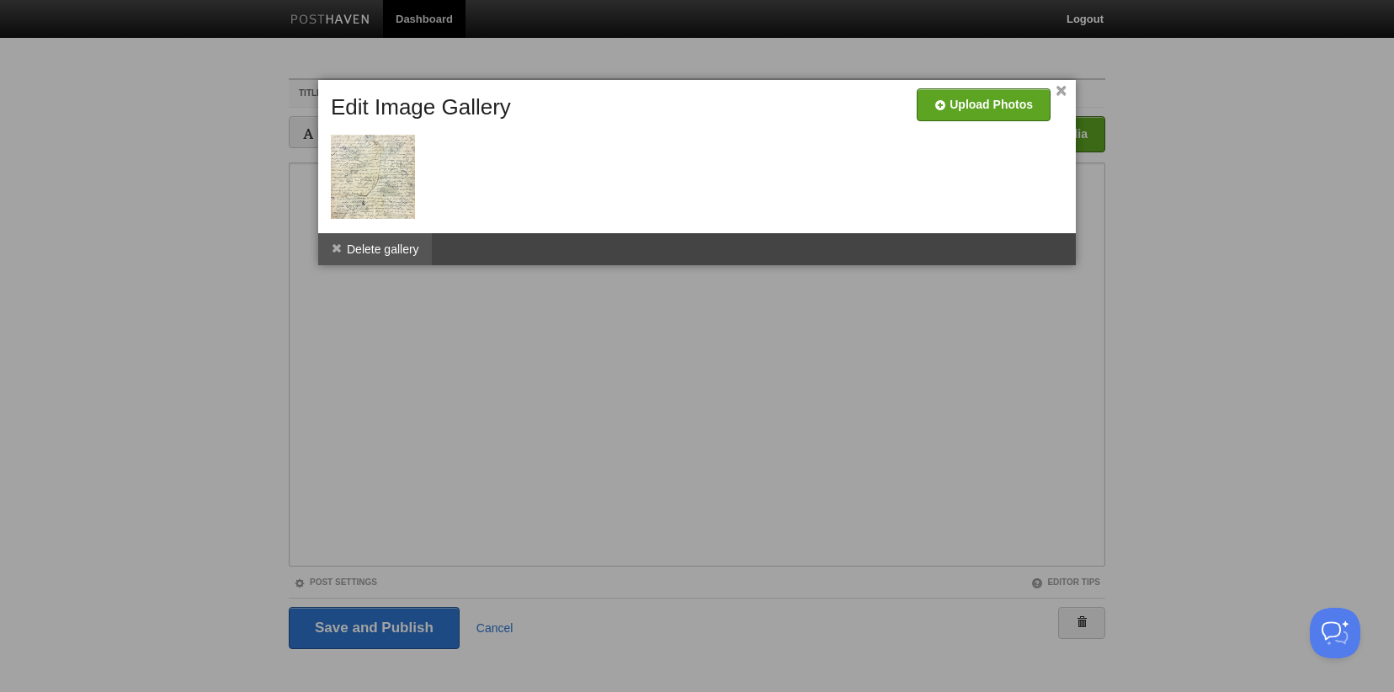
click at [363, 247] on li "Delete gallery" at bounding box center [375, 249] width 114 height 32
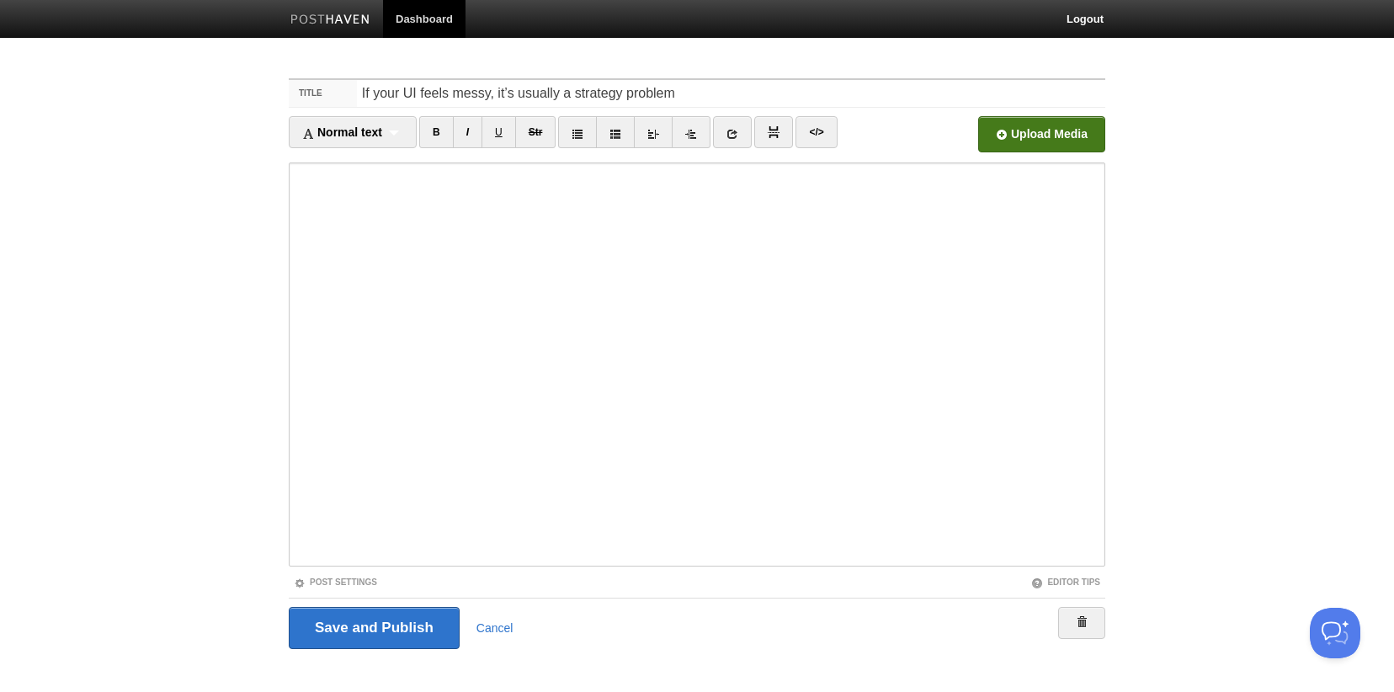
click at [1046, 141] on input "file" at bounding box center [533, 139] width 1274 height 86
click at [383, 632] on input "Save and Publish" at bounding box center [374, 628] width 171 height 42
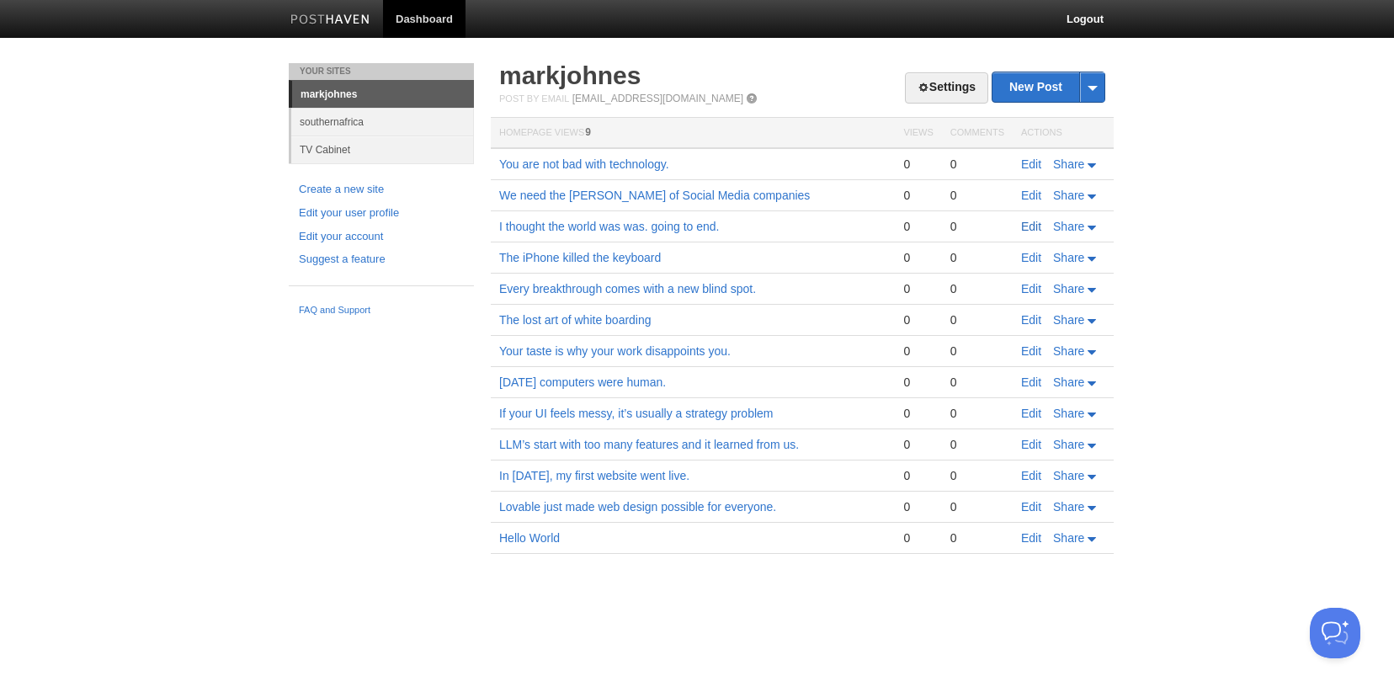
click at [1033, 226] on link "Edit" at bounding box center [1031, 226] width 20 height 13
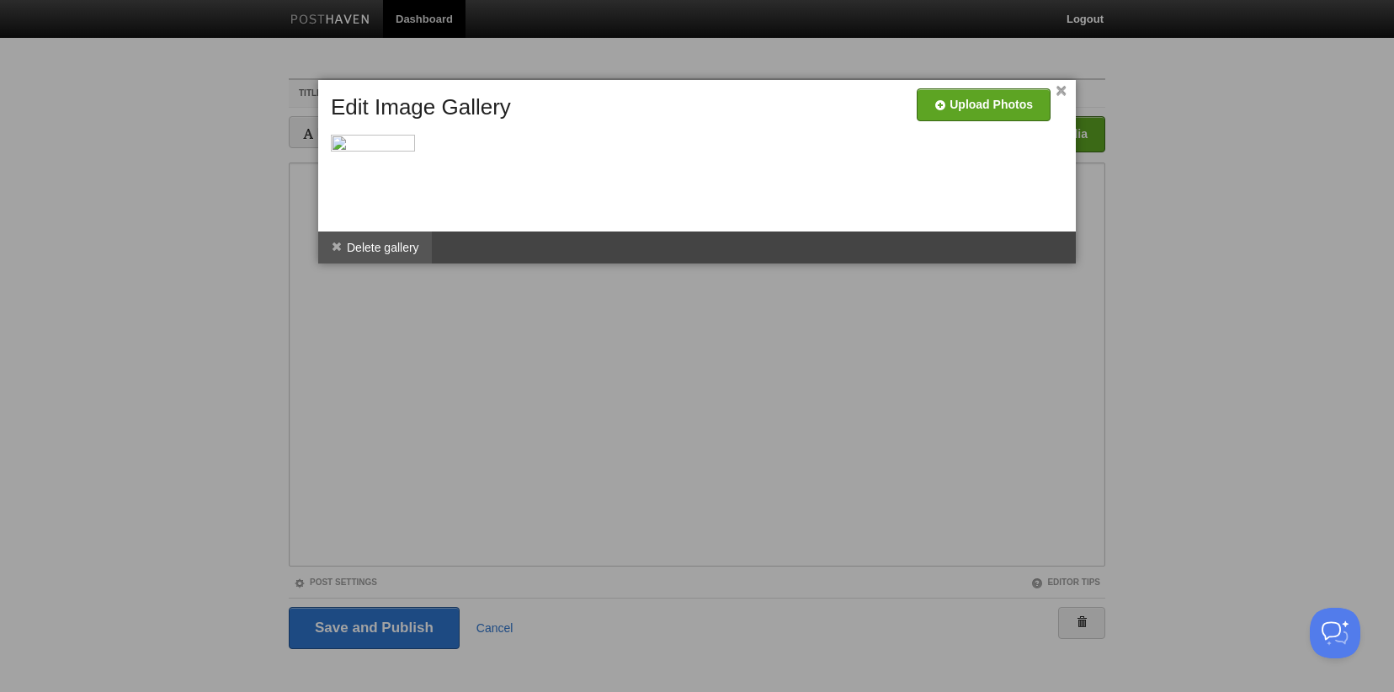
click at [382, 254] on li "Delete gallery" at bounding box center [375, 247] width 114 height 32
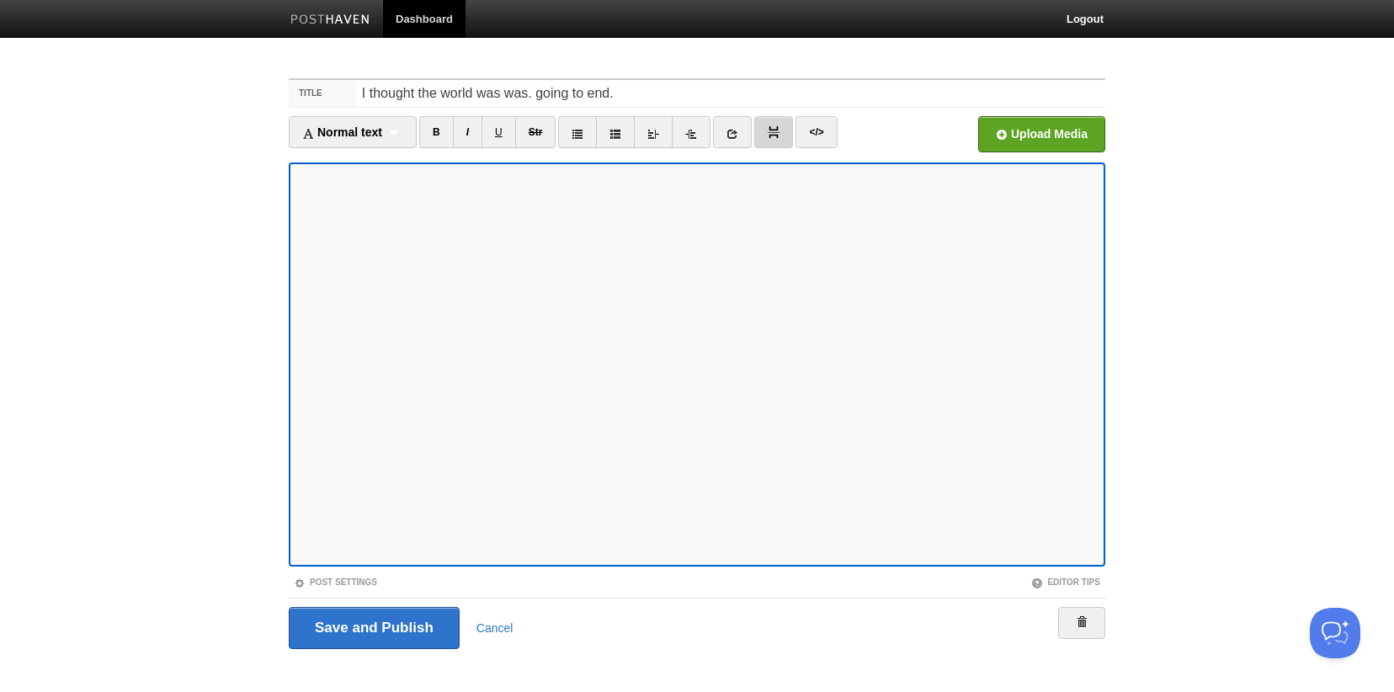
scroll to position [19, 0]
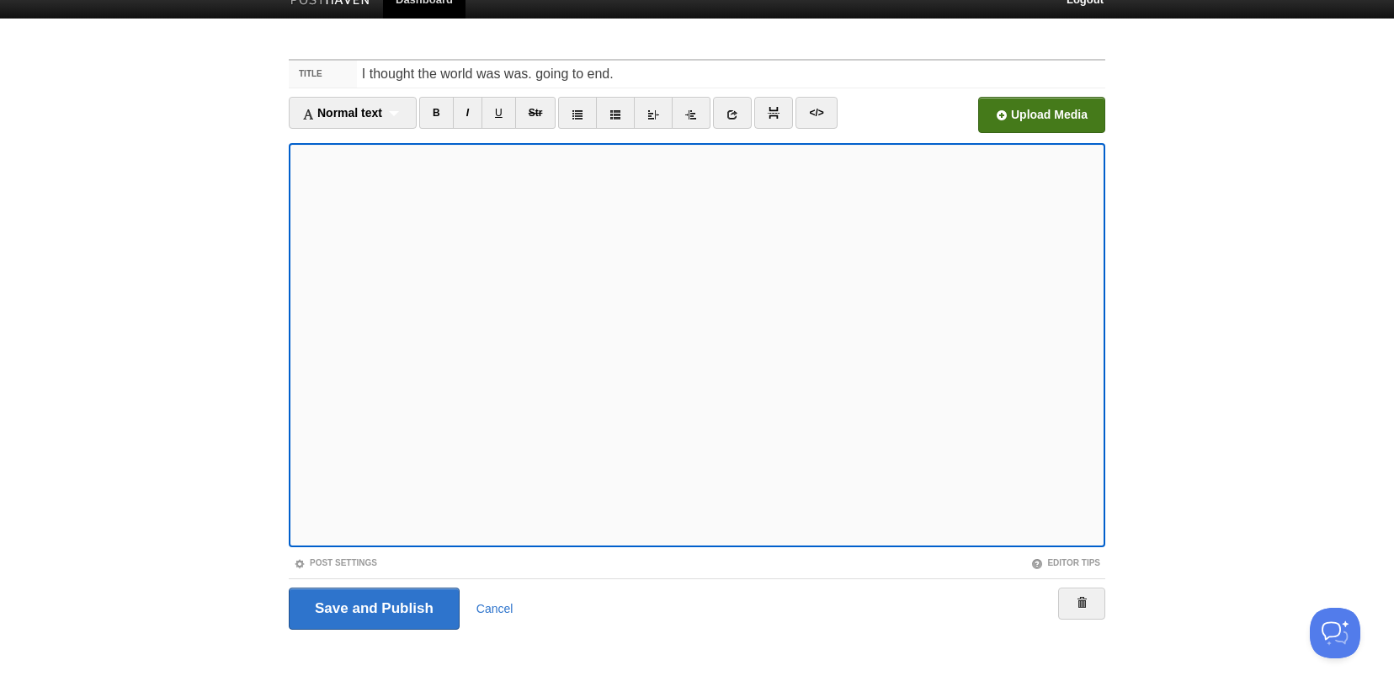
click at [1084, 104] on input "file" at bounding box center [533, 120] width 1274 height 86
click at [373, 611] on input "Save and Publish" at bounding box center [374, 608] width 171 height 42
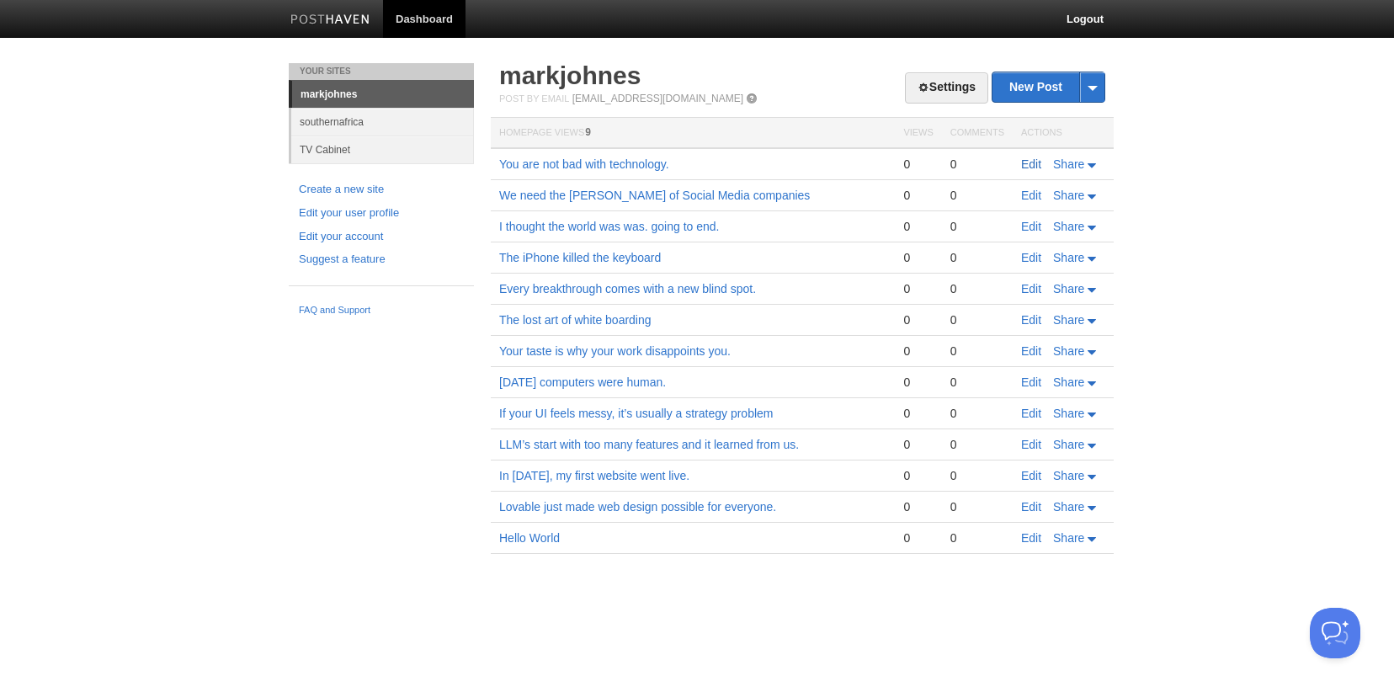
click at [1041, 162] on link "Edit" at bounding box center [1031, 163] width 20 height 13
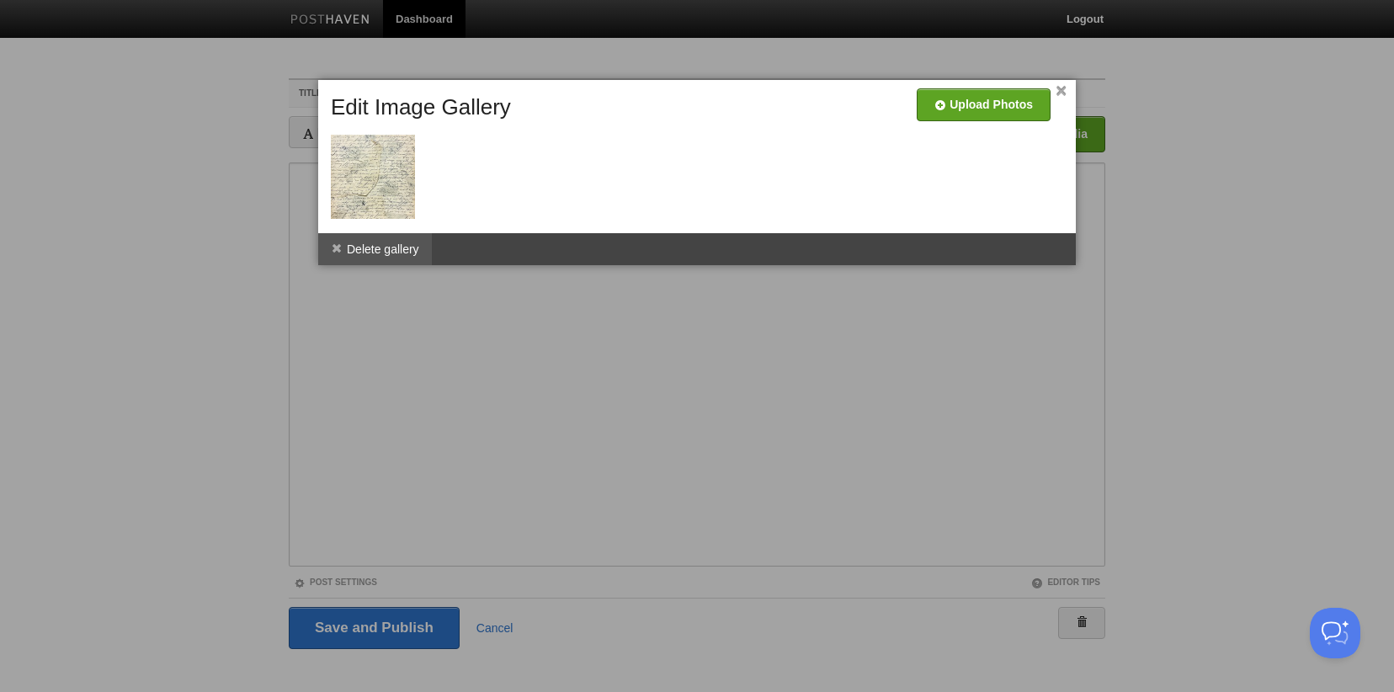
click at [369, 244] on li "Delete gallery" at bounding box center [375, 249] width 114 height 32
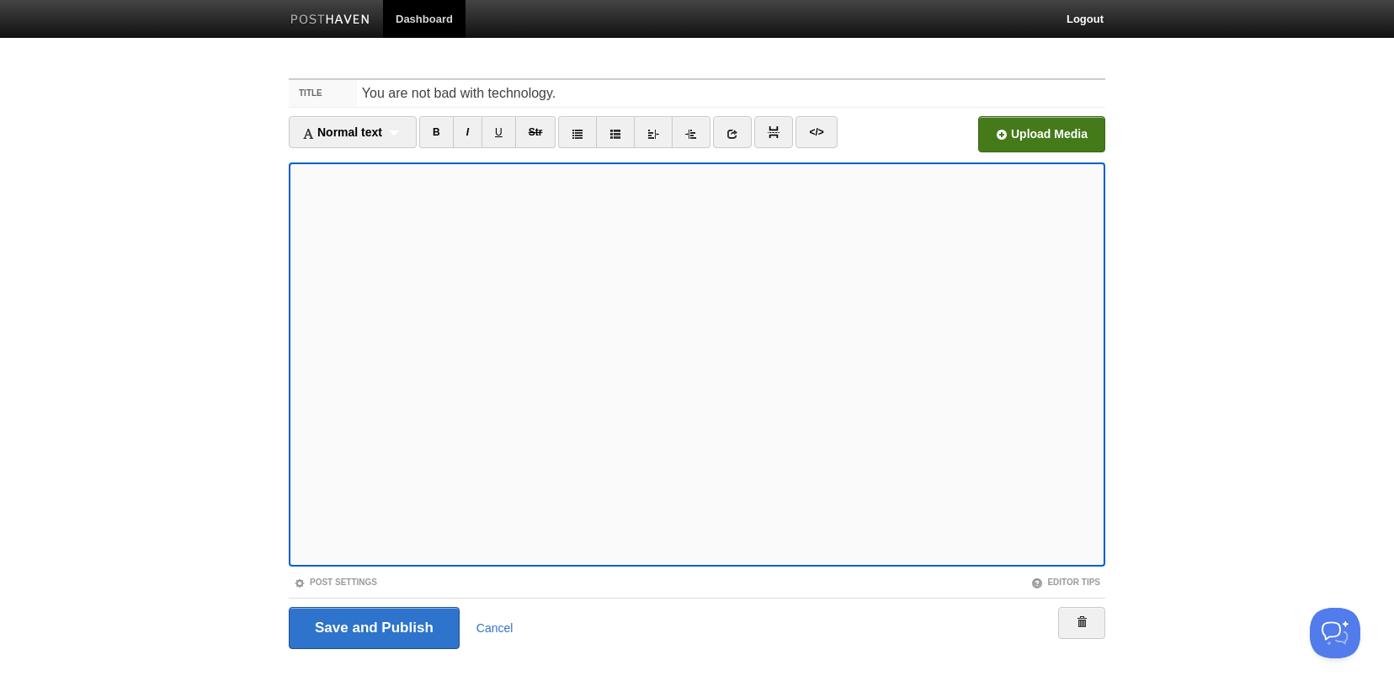
click at [1036, 138] on input "file" at bounding box center [533, 139] width 1274 height 86
click at [389, 622] on input "Save and Publish" at bounding box center [374, 628] width 171 height 42
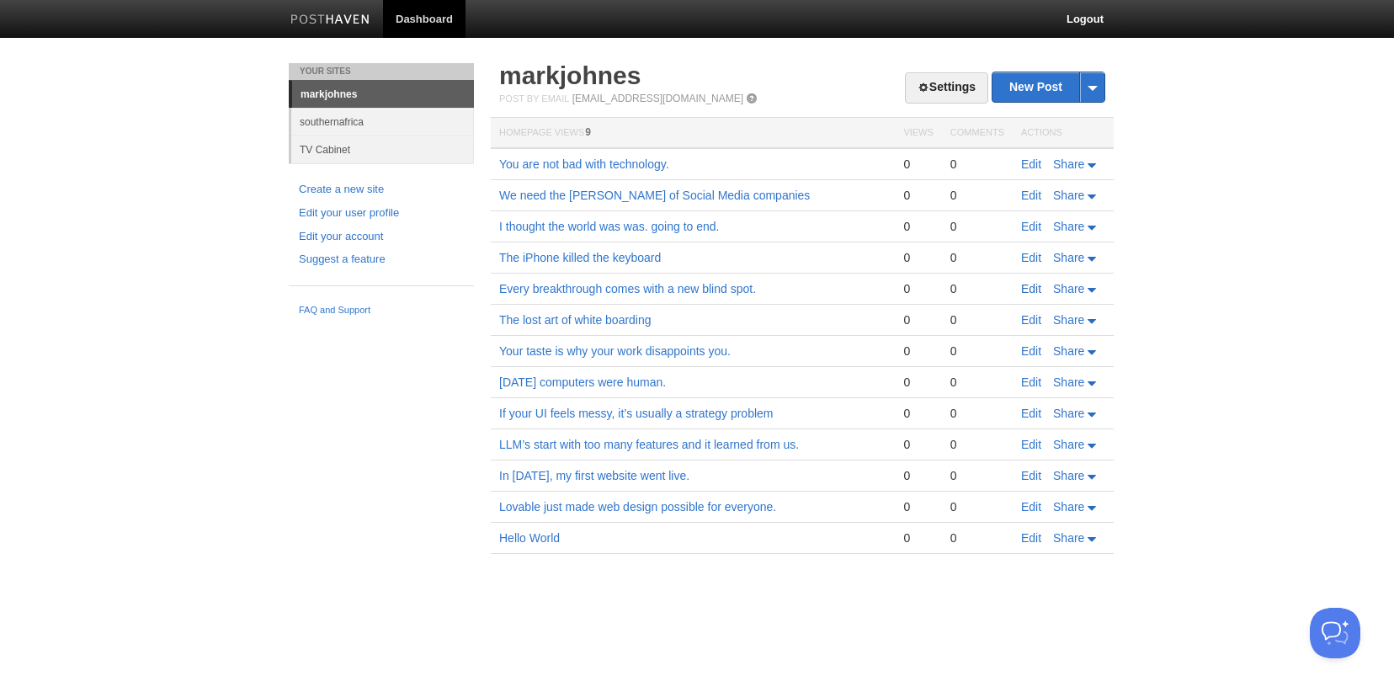
click at [1029, 287] on link "Edit" at bounding box center [1031, 288] width 20 height 13
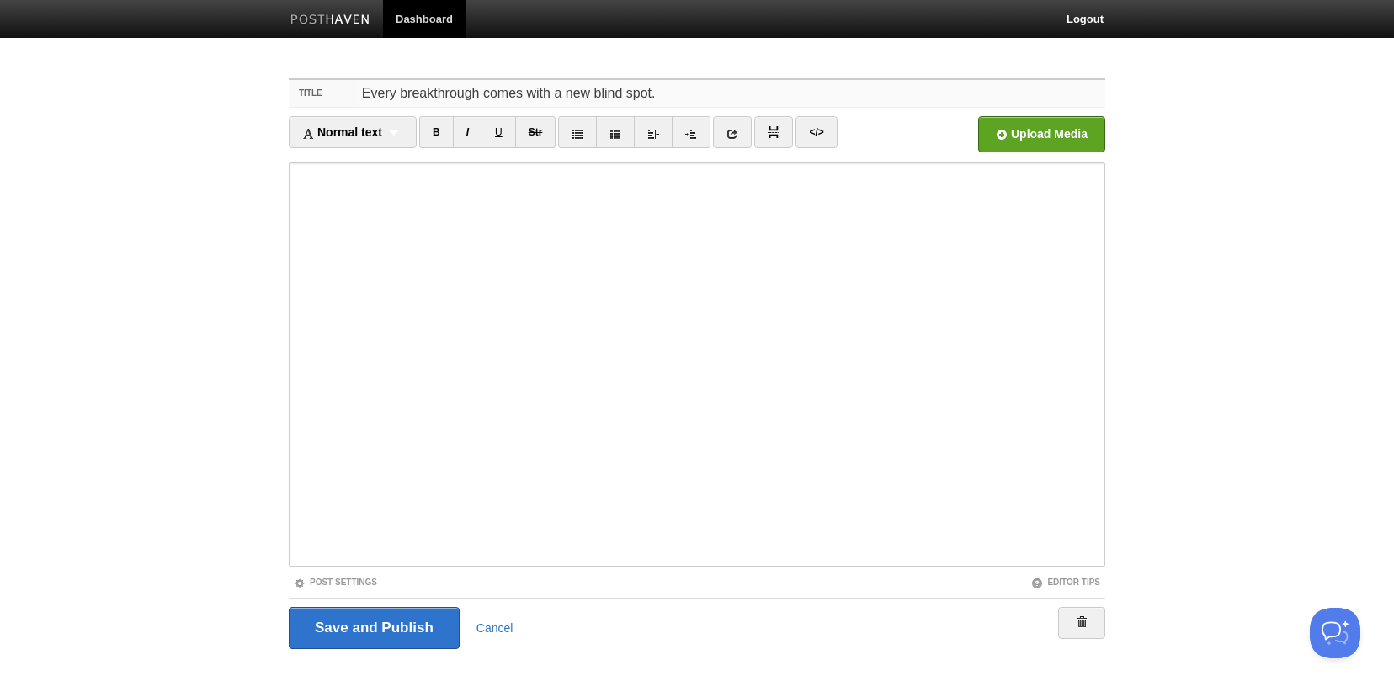
drag, startPoint x: 662, startPoint y: 98, endPoint x: 223, endPoint y: 100, distance: 439.4
click at [223, 100] on body "Dashboard Logout Post saved × Post saved × Post saved × Post saved × Post saved…" at bounding box center [697, 356] width 1394 height 712
paste input "Hallucinations in the AI era!"
type input "Hallucinations in the AI era"
click at [411, 631] on input "Save and Publish" at bounding box center [374, 628] width 171 height 42
